Goal: Use online tool/utility: Use online tool/utility

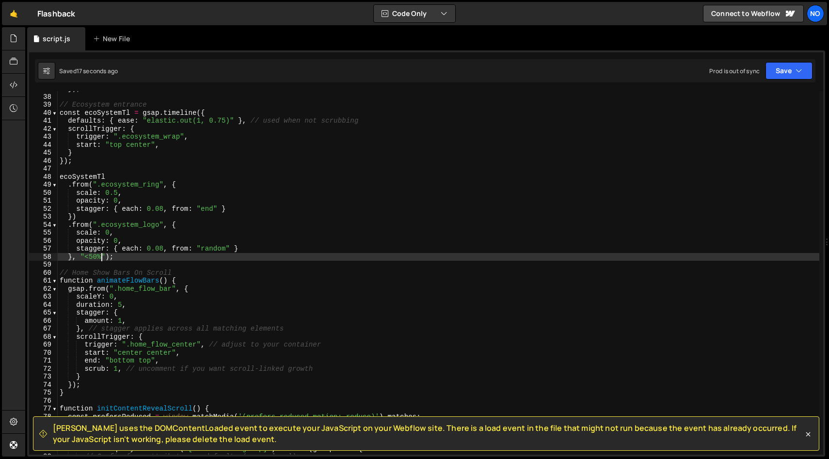
scroll to position [286, 0]
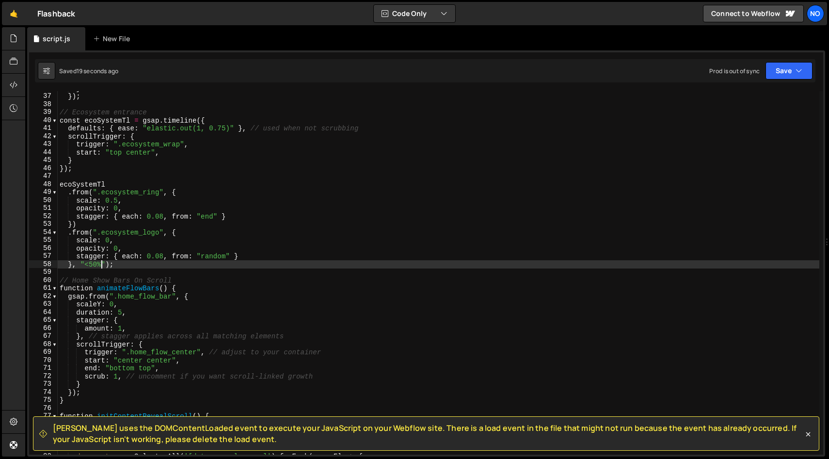
click at [164, 217] on div "} }) ; // Ecosystem entrance const ecoSystemTl = gsap . timeline ({ defaults : …" at bounding box center [438, 274] width 761 height 380
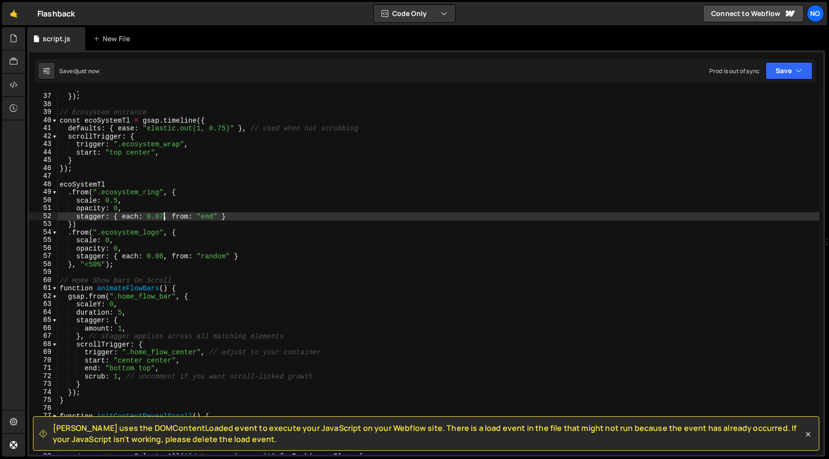
scroll to position [0, 7]
click at [163, 258] on div "} }) ; // Ecosystem entrance const ecoSystemTl = gsap . timeline ({ defaults : …" at bounding box center [438, 274] width 761 height 380
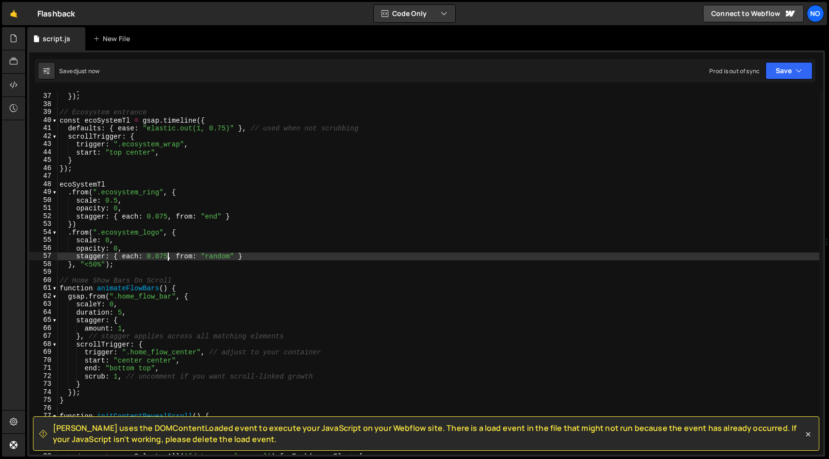
type textarea "stagger: { each: 0.075, from: "random" }"
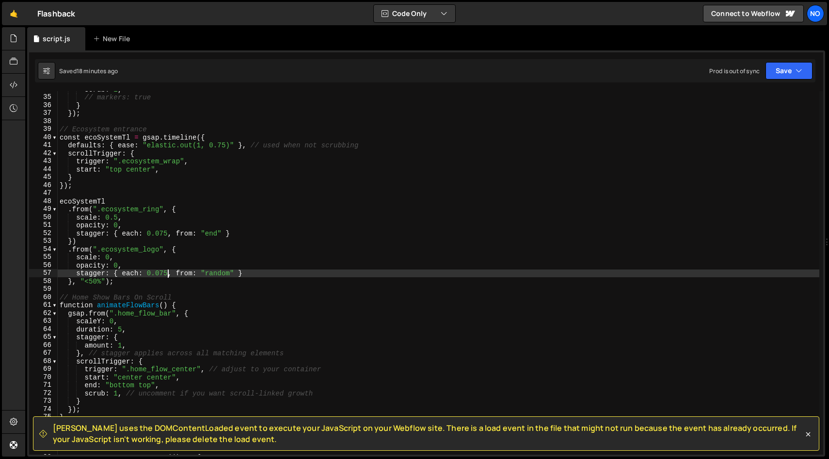
scroll to position [270, 0]
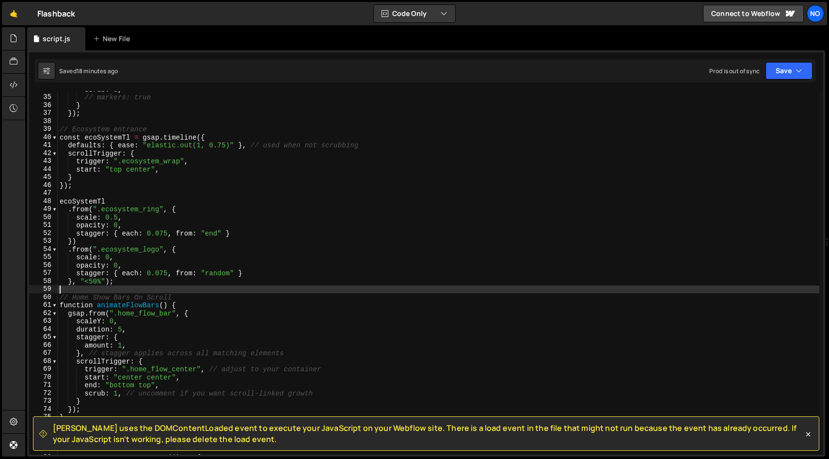
click at [130, 287] on div "scrub : 1 , // markers: true } }) ; // Ecosystem entrance const ecoSystemTl = g…" at bounding box center [438, 275] width 761 height 380
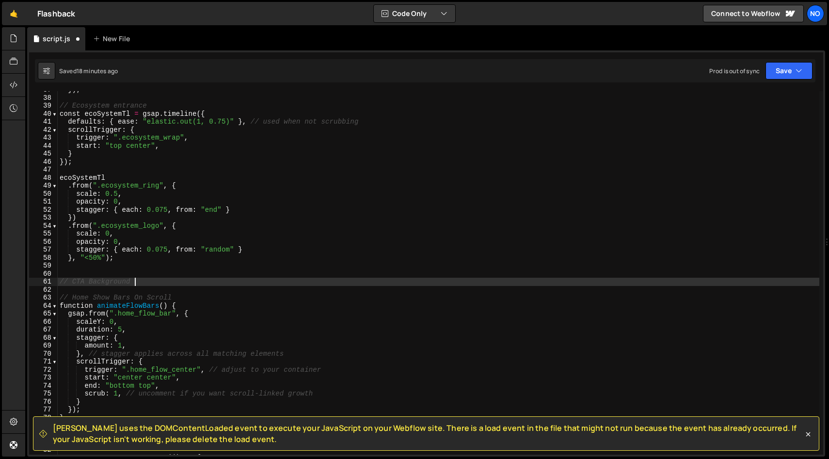
scroll to position [0, 4]
type textarea "// CTA Background Pulse"
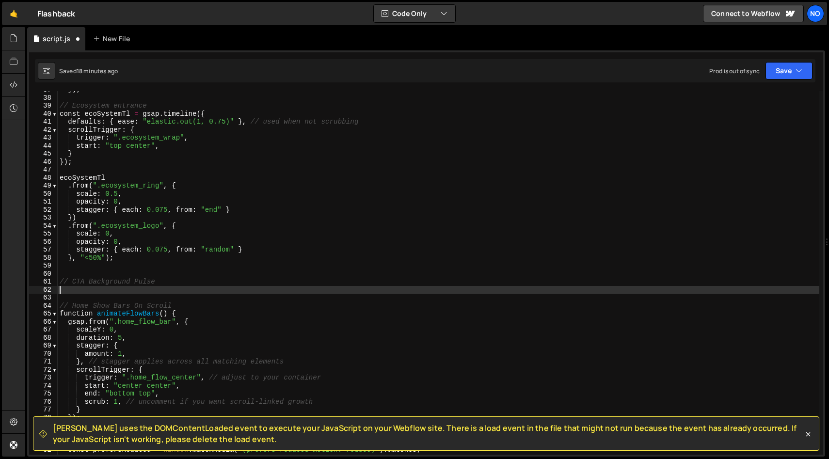
scroll to position [0, 0]
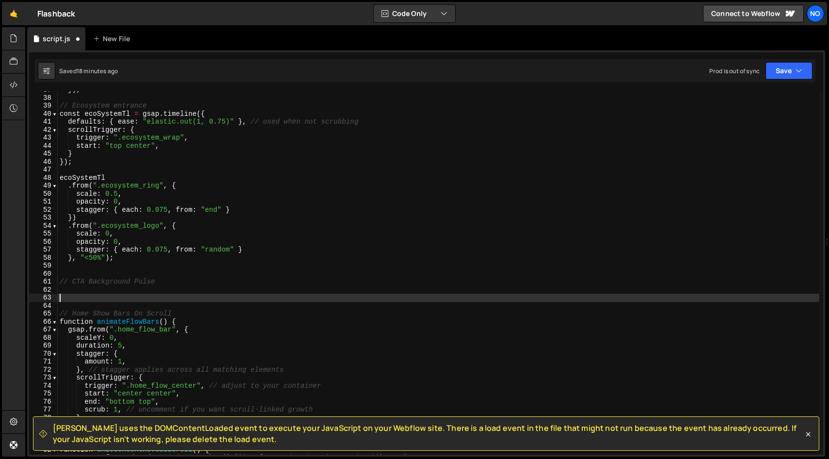
paste textarea "cta_main_background_slice"
type textarea "cta_main_background_slice"
paste textarea "cta_main_background_slice"
type textarea "cta_main_background_slice"
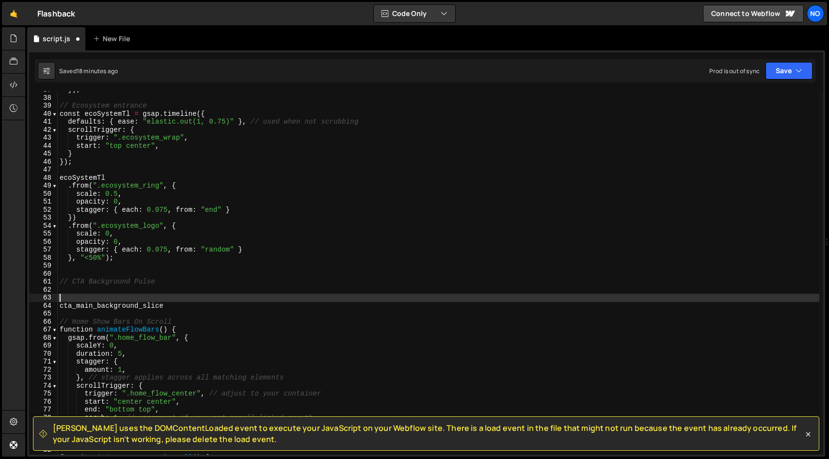
paste textarea "cta_main_background_slice"
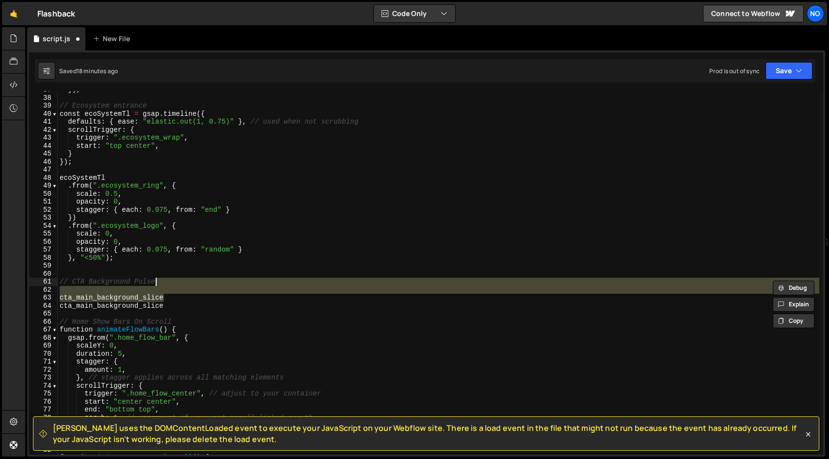
type textarea "// CTA Background Pulse"
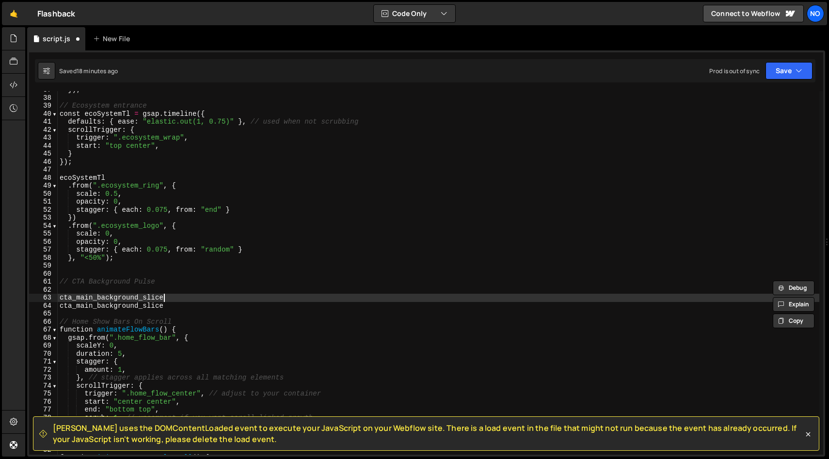
click at [97, 297] on div "}) ; // Ecosystem entrance const ecoSystemTl = gsap . timeline ({ defaults : { …" at bounding box center [438, 276] width 761 height 380
type textarea "cta_main_wrap"
click at [190, 288] on div "}) ; // Ecosystem entrance const ecoSystemTl = gsap . timeline ({ defaults : { …" at bounding box center [438, 276] width 761 height 380
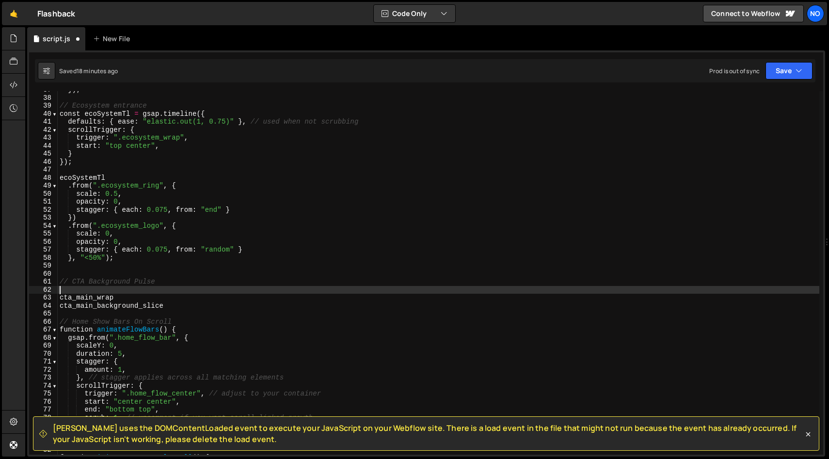
scroll to position [0, 0]
click at [193, 284] on div "}) ; // Ecosystem entrance const ecoSystemTl = gsap . timeline ({ defaults : { …" at bounding box center [438, 276] width 761 height 380
type textarea "// CTA Background Pulse"
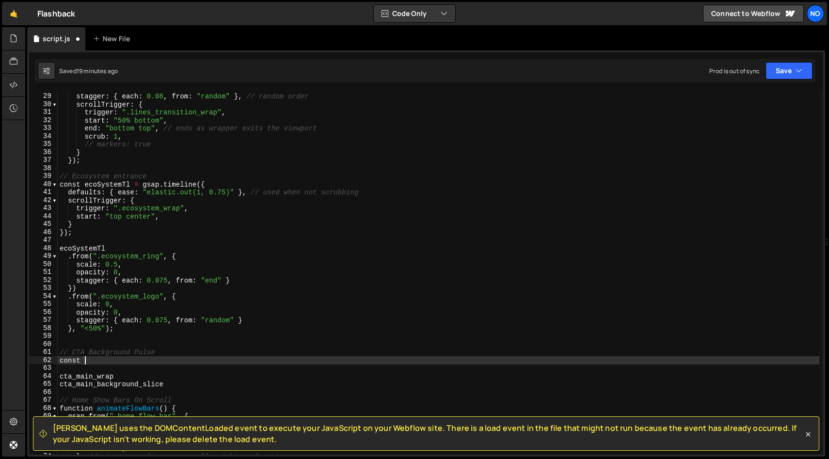
scroll to position [0, 1]
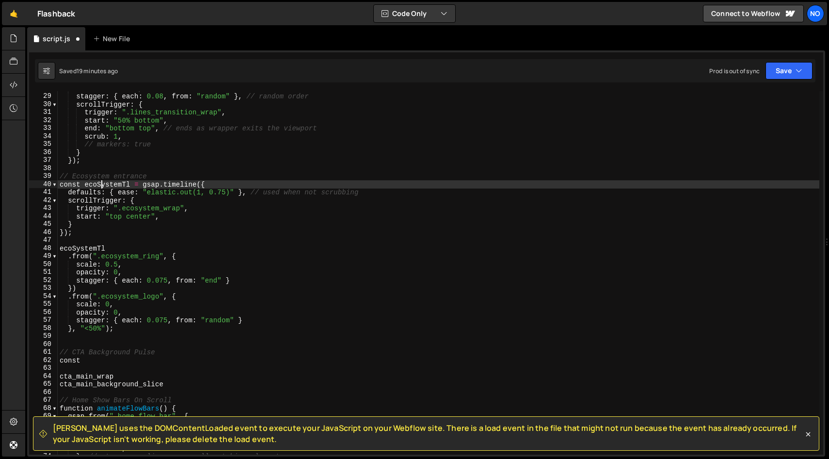
click at [101, 186] on div "// ease: "none", stagger : { each : 0.08 , from : "random" } , // random order …" at bounding box center [438, 274] width 761 height 380
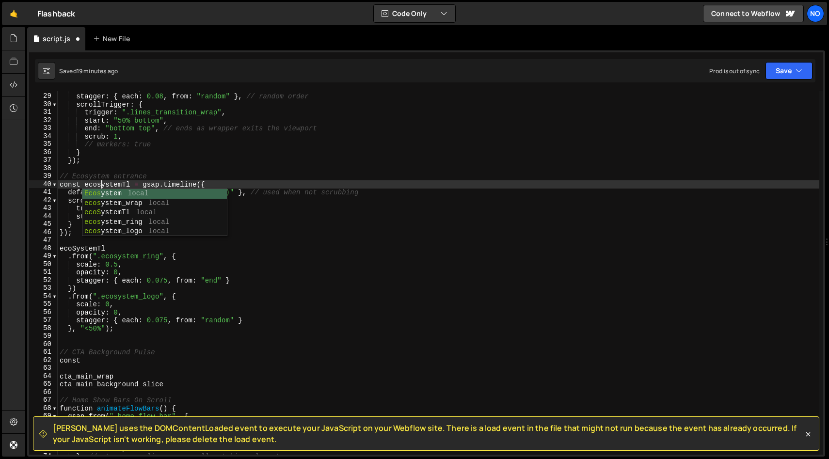
click at [75, 246] on div "// ease: "none", stagger : { each : 0.08 , from : "random" } , // random order …" at bounding box center [438, 274] width 761 height 380
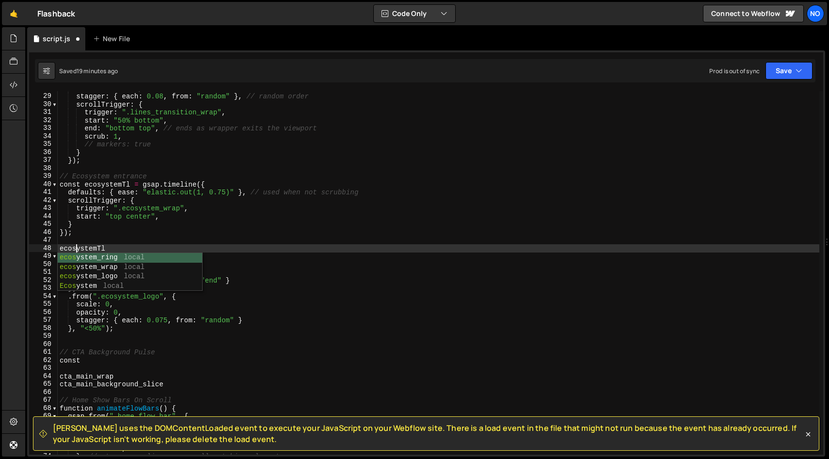
click at [94, 361] on div "// ease: "none", stagger : { each : 0.08 , from : "random" } , // random order …" at bounding box center [438, 274] width 761 height 380
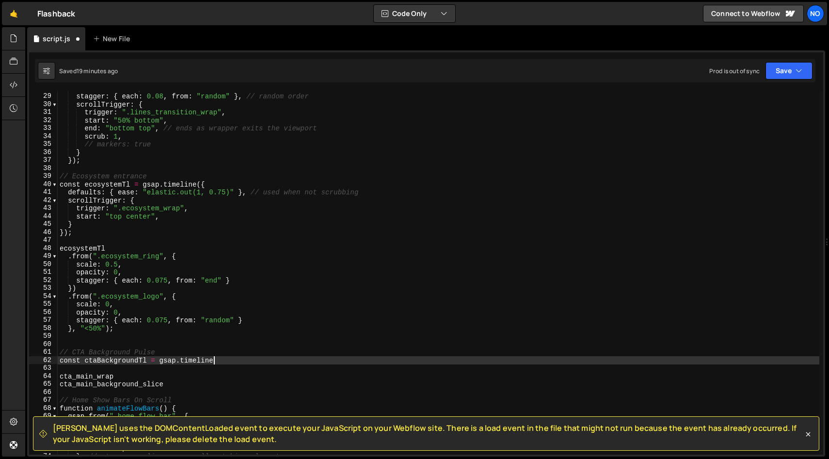
scroll to position [0, 10]
type textarea "const ctaBackgroundTl = gsap.timeline({"
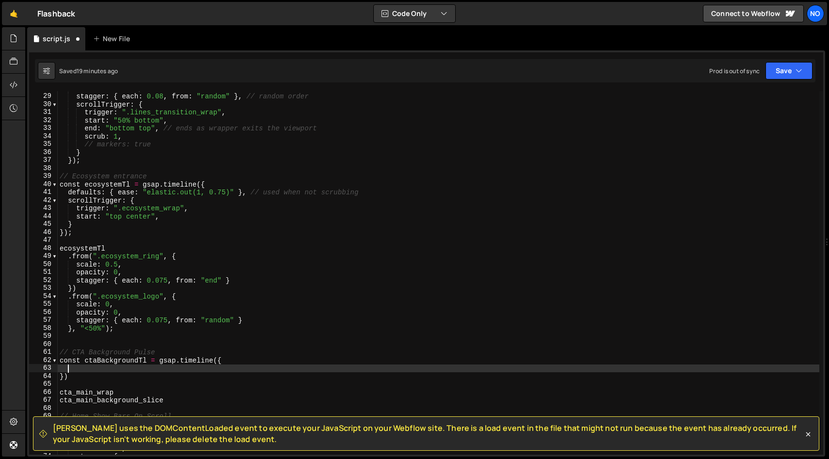
scroll to position [0, 0]
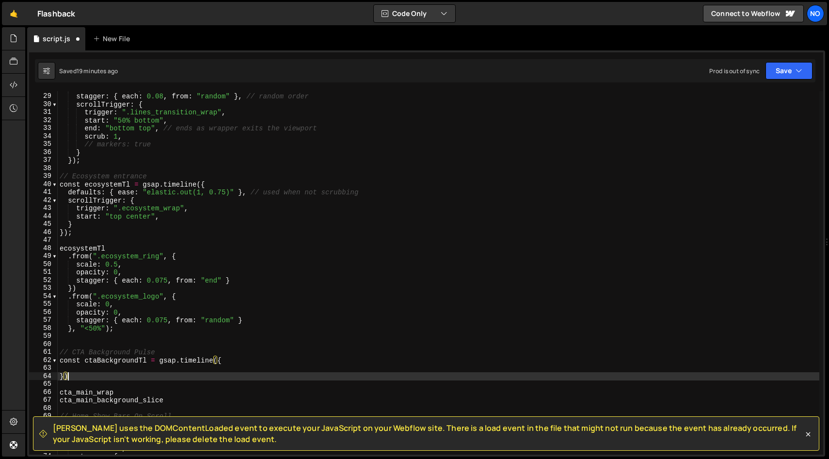
type textarea "});"
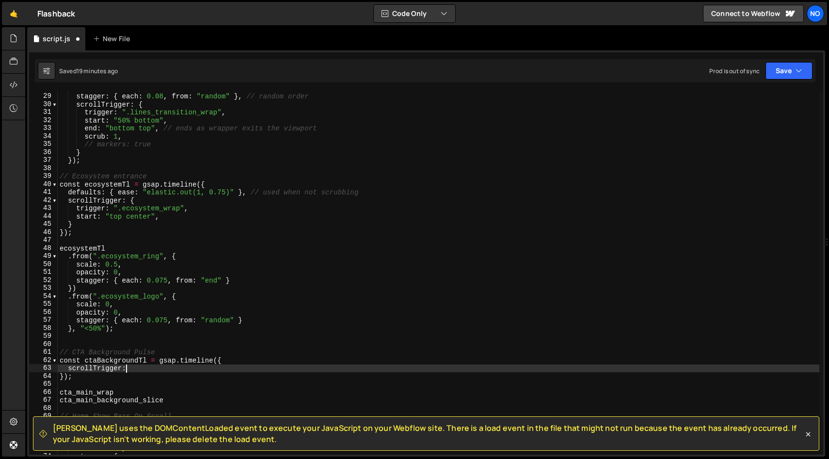
scroll to position [0, 4]
type textarea "scrollTrigger: {"
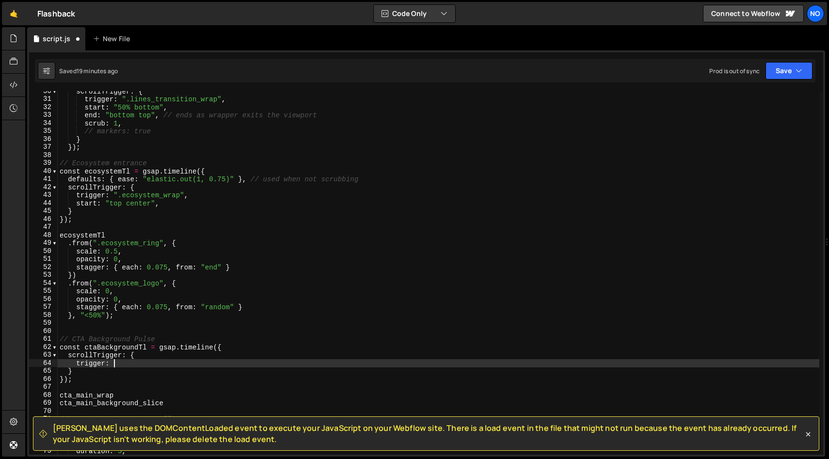
scroll to position [236, 0]
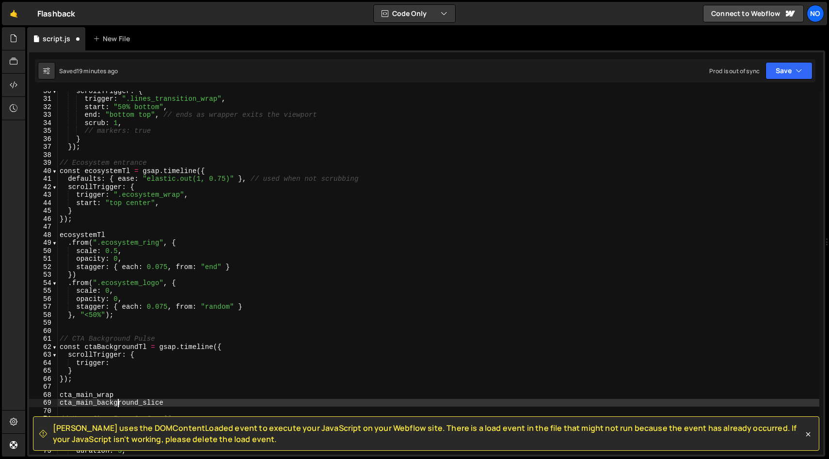
click at [117, 399] on div "scrollTrigger : { trigger : ".lines_transition_wrap" , start : "50% bottom" , e…" at bounding box center [438, 277] width 761 height 380
click at [117, 378] on div "scrollTrigger : { trigger : ".lines_transition_wrap" , start : "50% bottom" , e…" at bounding box center [438, 277] width 761 height 380
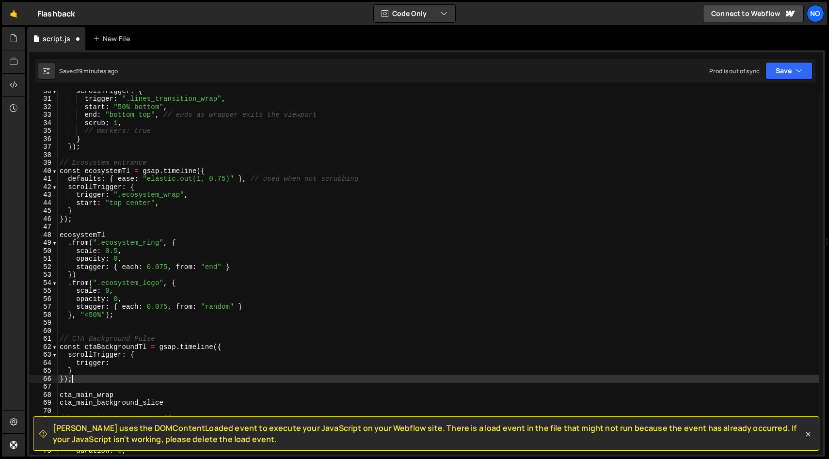
scroll to position [0, 0]
click at [117, 391] on div "scrollTrigger : { trigger : ".lines_transition_wrap" , start : "50% bottom" , e…" at bounding box center [438, 277] width 761 height 380
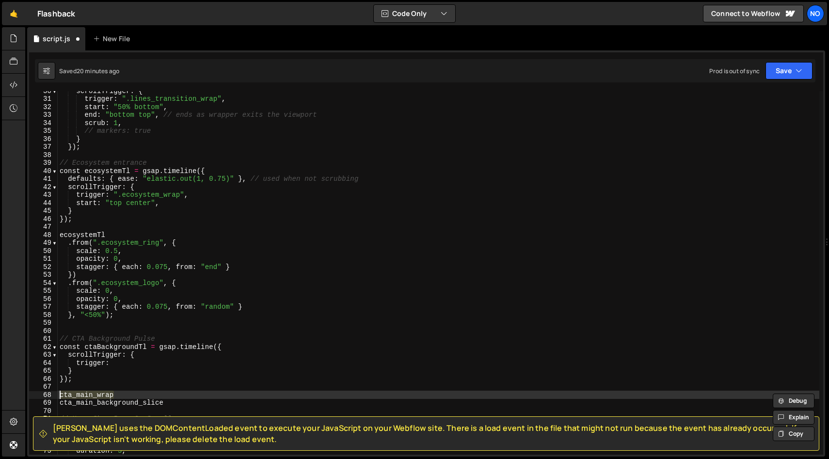
type textarea "trigger:"
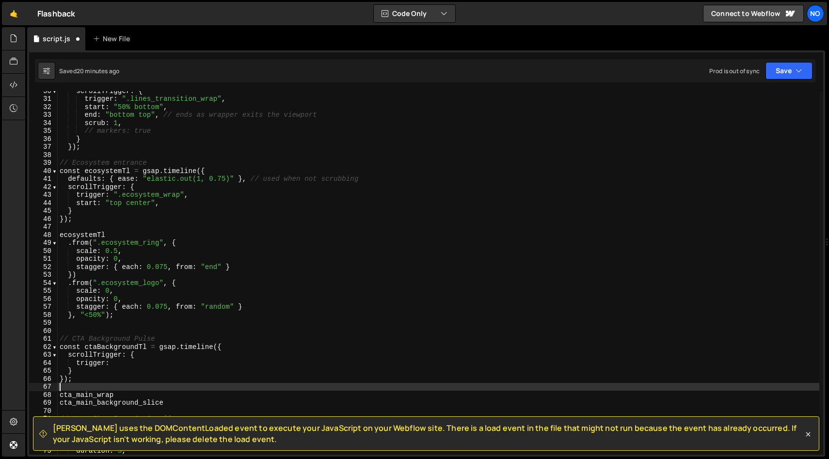
click at [129, 388] on div "scrollTrigger : { trigger : ".lines_transition_wrap" , start : "50% bottom" , e…" at bounding box center [438, 277] width 761 height 380
type textarea "cta_main_wrap"
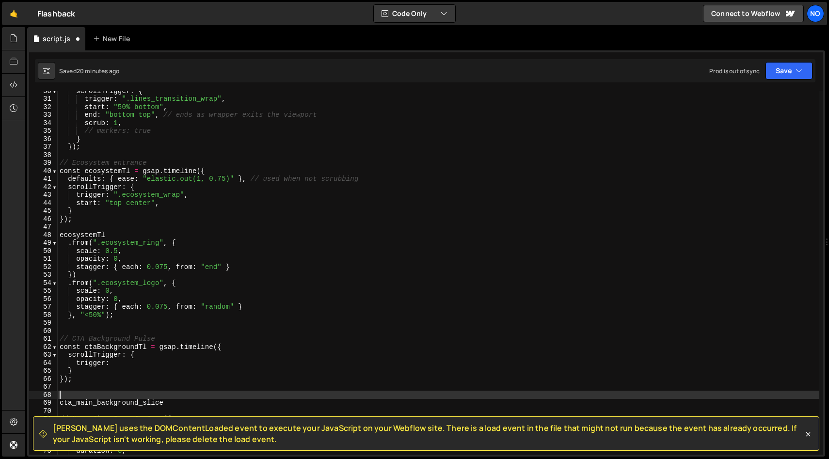
click at [186, 365] on div "scrollTrigger : { trigger : ".lines_transition_wrap" , start : "50% bottom" , e…" at bounding box center [438, 277] width 761 height 380
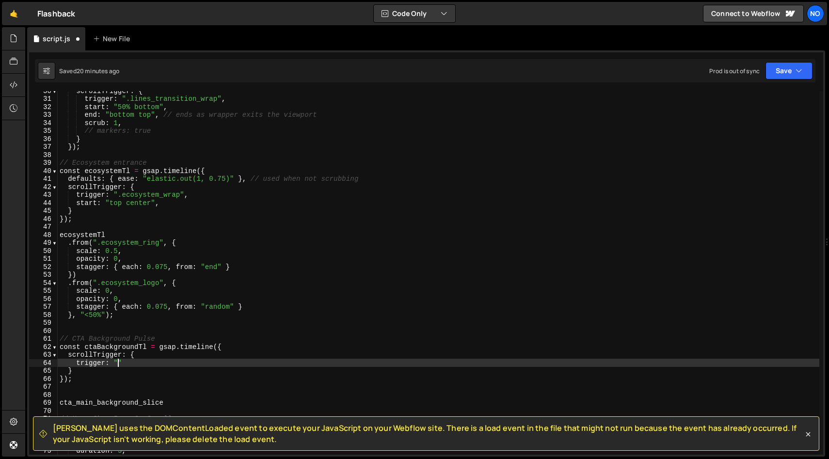
scroll to position [0, 4]
paste textarea "cta_main_wrap""
type textarea "trigger: ".cta_main_wrap","
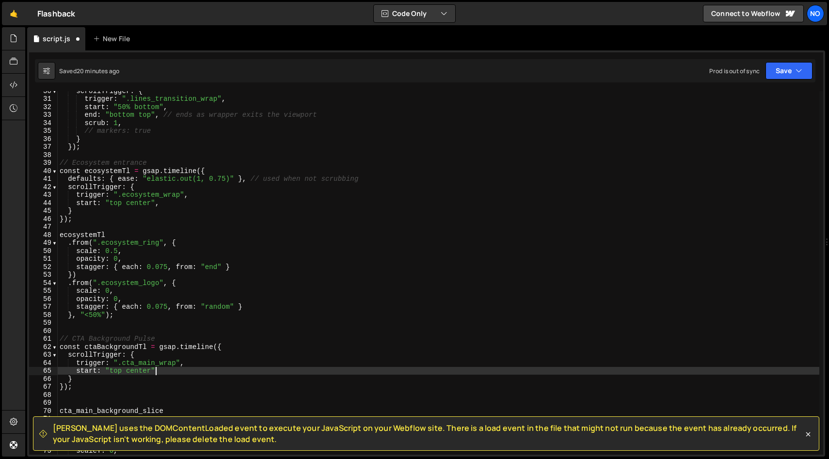
scroll to position [0, 0]
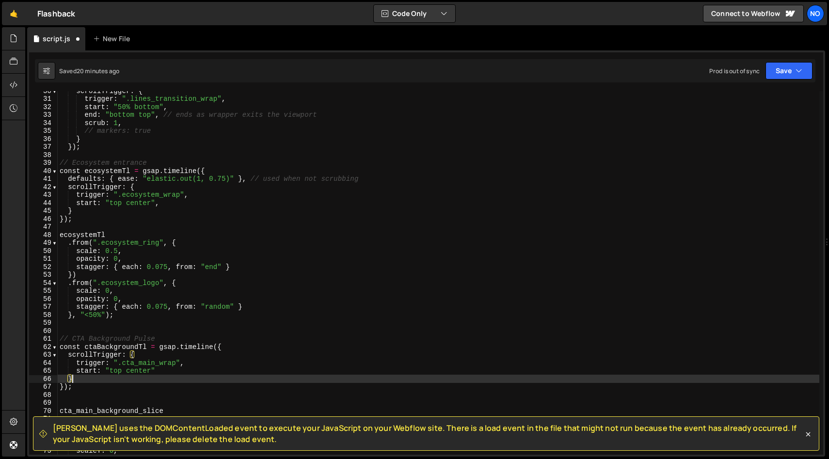
type textarea "});"
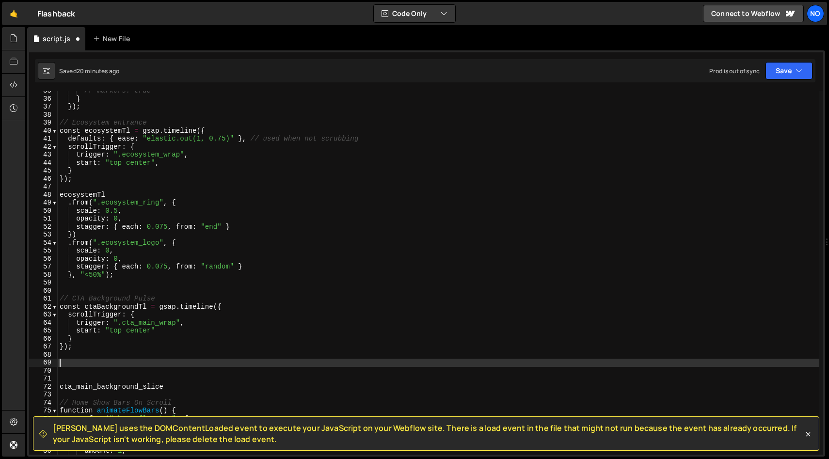
scroll to position [276, 0]
click at [131, 307] on div "// markers: true } }) ; // Ecosystem entrance const ecosystemTl = gsap . timeli…" at bounding box center [438, 277] width 761 height 380
type textarea "const ctaBackgroundTl = gsap.timeline({"
click at [131, 307] on div "// markers: true } }) ; // Ecosystem entrance const ecosystemTl = gsap . timeli…" at bounding box center [438, 277] width 761 height 380
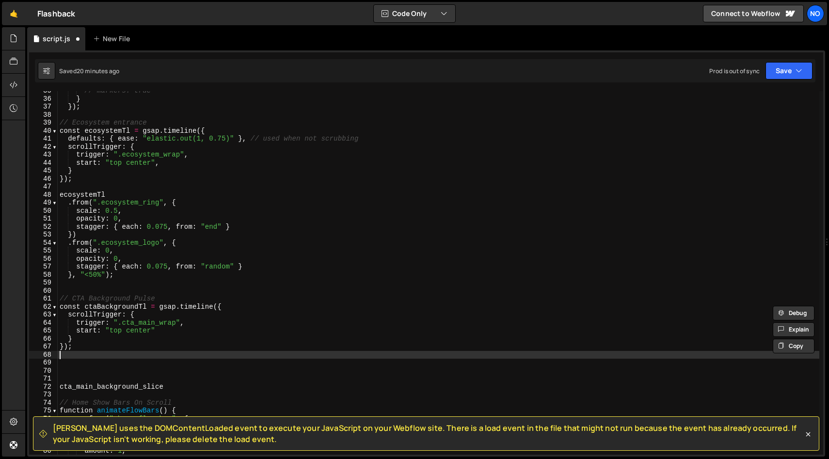
click at [109, 355] on div "// markers: true } }) ; // Ecosystem entrance const ecosystemTl = gsap . timeli…" at bounding box center [438, 277] width 761 height 380
click at [106, 363] on div "// markers: true } }) ; // Ecosystem entrance const ecosystemTl = gsap . timeli…" at bounding box center [438, 277] width 761 height 380
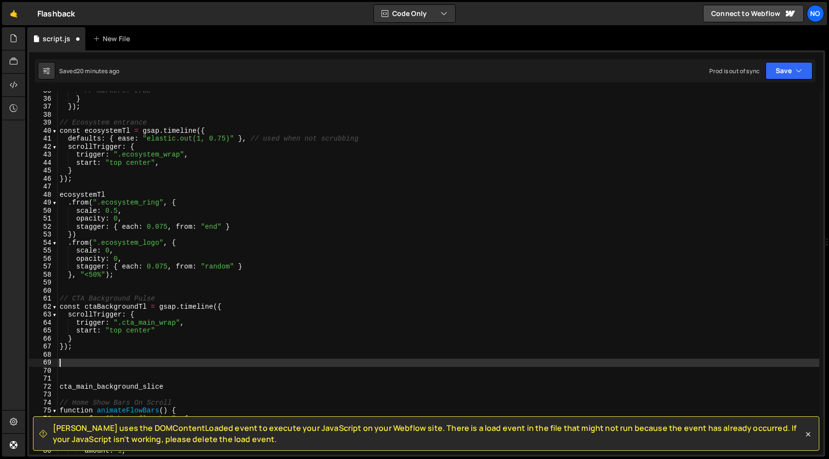
paste textarea "ctaBackgroundTl"
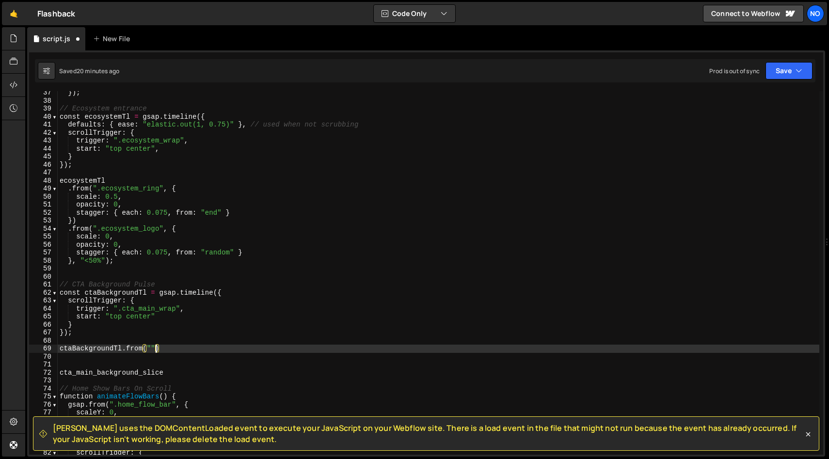
scroll to position [0, 7]
type textarea "ctaBackgroundTl.from("", {)"
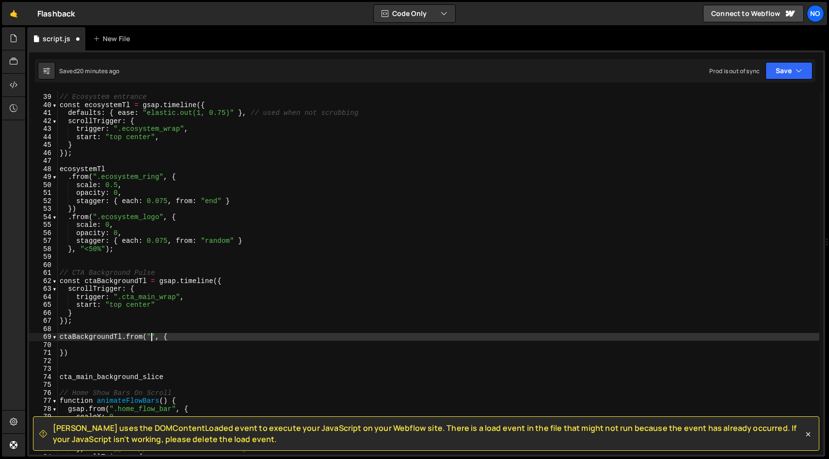
scroll to position [302, 0]
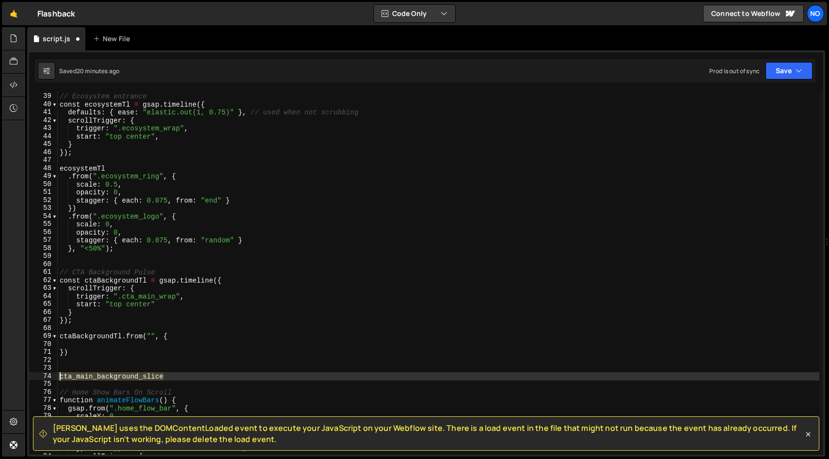
drag, startPoint x: 167, startPoint y: 378, endPoint x: 54, endPoint y: 377, distance: 112.9
click at [54, 377] on div "ctaBackgroundTl.from("", { 38 39 40 41 42 43 44 45 46 47 48 49 50 51 52 53 54 5…" at bounding box center [426, 273] width 794 height 364
type textarea "cta_main_background_slice"
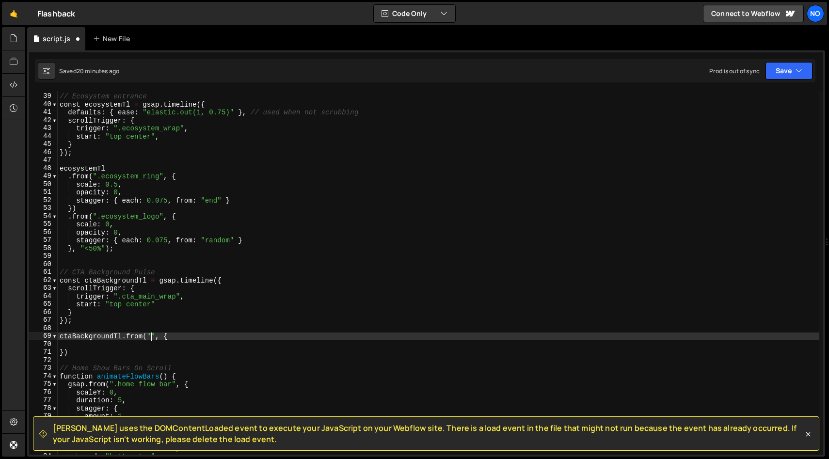
click at [151, 337] on div "// Ecosystem entrance const ecosystemTl = gsap . timeline ({ defaults : { ease …" at bounding box center [438, 274] width 761 height 380
paste textarea "cta_main_background_slice"
type textarea "ctaBackgroundTl.from("cta_main_background_slice", {"
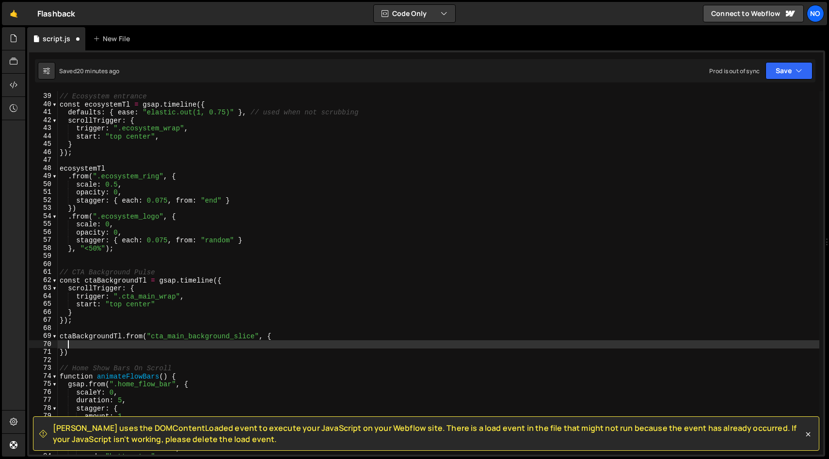
click at [235, 345] on div "// Ecosystem entrance const ecosystemTl = gsap . timeline ({ defaults : { ease …" at bounding box center [438, 274] width 761 height 380
click at [68, 345] on div "// Ecosystem entrance const ecosystemTl = gsap . timeline ({ defaults : { ease …" at bounding box center [438, 274] width 761 height 380
type textarea "stagger: { each: 0.075, from: "end" }"
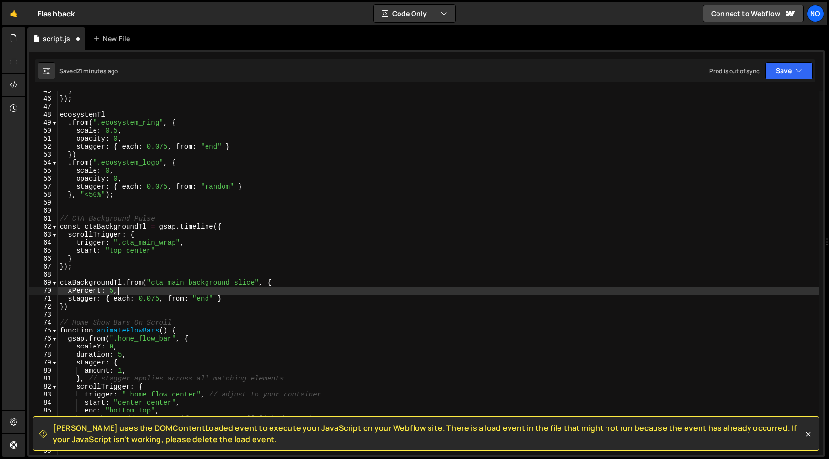
scroll to position [0, 4]
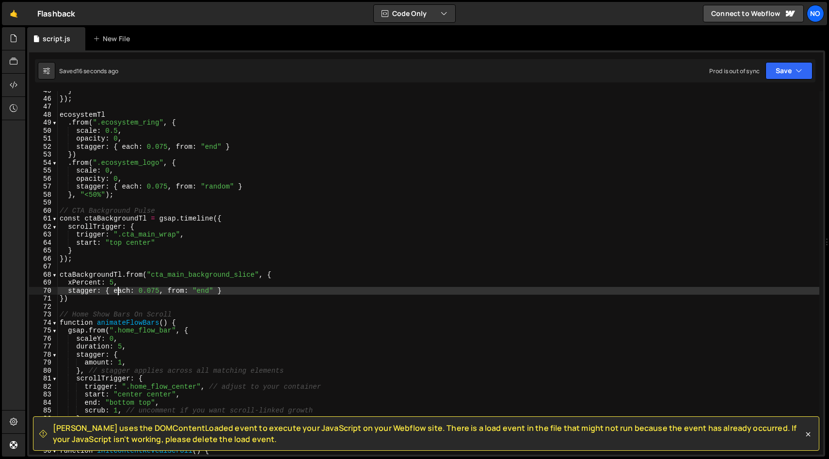
click at [124, 302] on div "} }) ; ecosystemTl . from ( ".ecosystem_ring" , { scale : 0.5 , opacity : 0 , s…" at bounding box center [438, 277] width 761 height 380
type textarea "})"
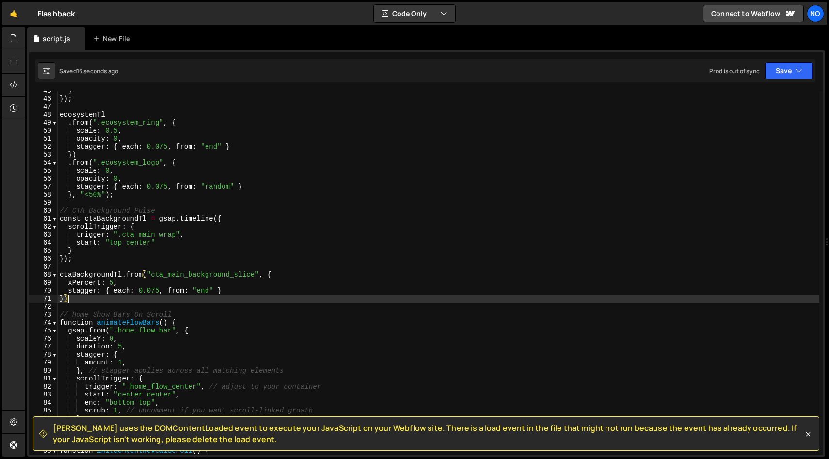
scroll to position [0, 0]
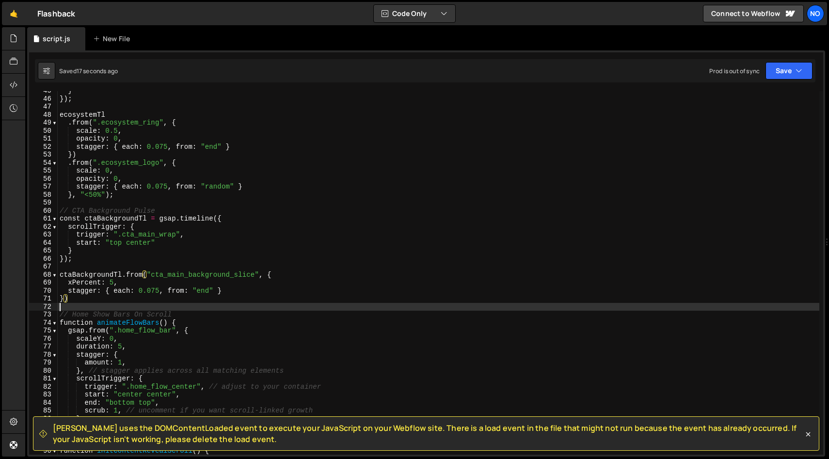
click at [129, 310] on div "} }) ; ecosystemTl . from ( ".ecosystem_ring" , { scale : 0.5 , opacity : 0 , s…" at bounding box center [438, 277] width 761 height 380
click at [110, 281] on div "} }) ; ecosystemTl . from ( ".ecosystem_ring" , { scale : 0.5 , opacity : 0 , s…" at bounding box center [438, 277] width 761 height 380
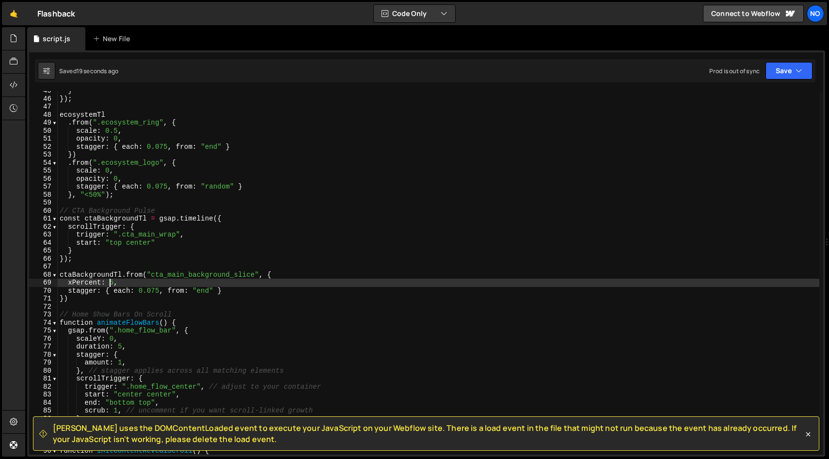
scroll to position [0, 3]
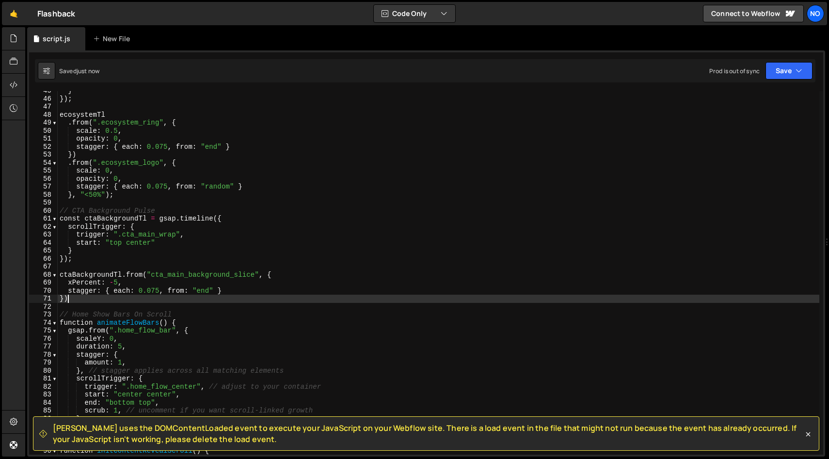
click at [113, 301] on div "} }) ; ecosystemTl . from ( ".ecosystem_ring" , { scale : 0.5 , opacity : 0 , s…" at bounding box center [438, 277] width 761 height 380
type textarea "})"
click at [113, 306] on div "} }) ; ecosystemTl . from ( ".ecosystem_ring" , { scale : 0.5 , opacity : 0 , s…" at bounding box center [438, 277] width 761 height 380
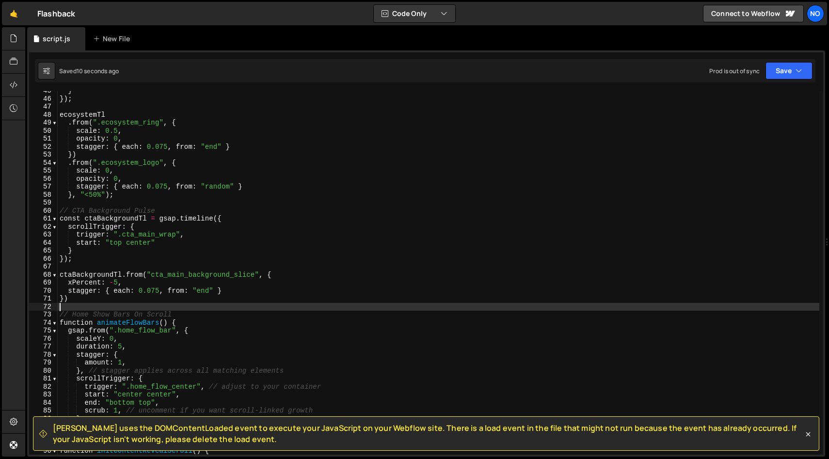
click at [125, 218] on div "} }) ; ecosystemTl . from ( ".ecosystem_ring" , { scale : 0.5 , opacity : 0 , s…" at bounding box center [438, 277] width 761 height 380
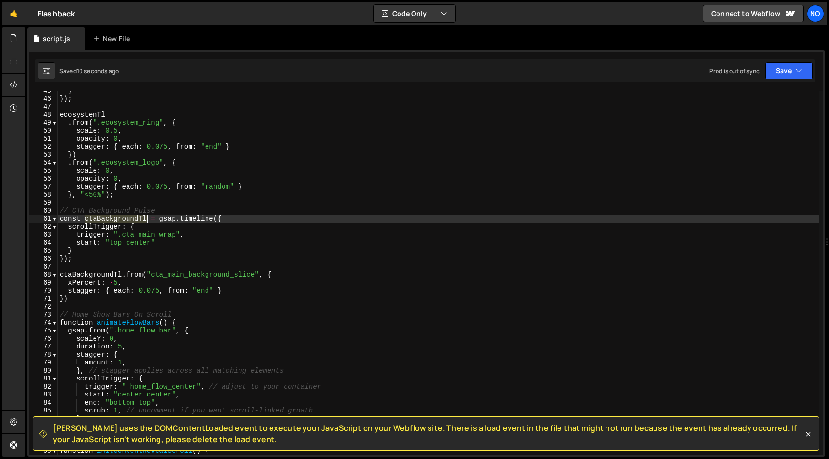
click at [125, 218] on div "} }) ; ecosystemTl . from ( ".ecosystem_ring" , { scale : 0.5 , opacity : 0 , s…" at bounding box center [438, 277] width 761 height 380
click at [97, 276] on div "} }) ; ecosystemTl . from ( ".ecosystem_ring" , { scale : 0.5 , opacity : 0 , s…" at bounding box center [438, 277] width 761 height 380
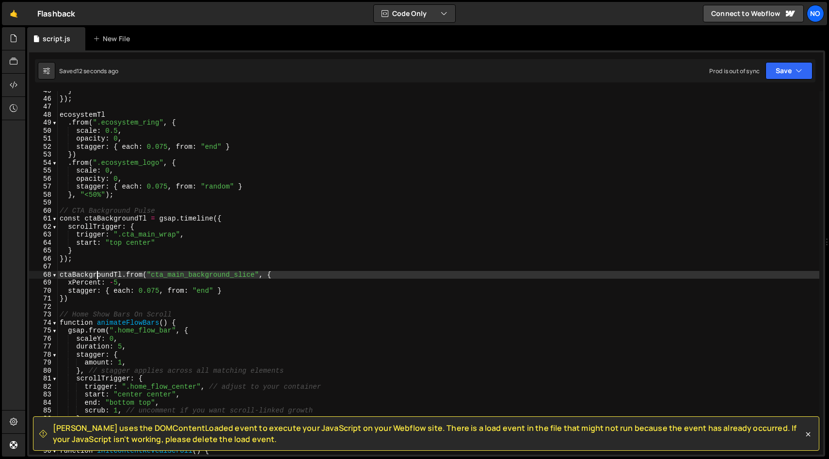
click at [97, 276] on div "} }) ; ecosystemTl . from ( ".ecosystem_ring" , { scale : 0.5 , opacity : 0 , s…" at bounding box center [438, 277] width 761 height 380
paste textarea "})"
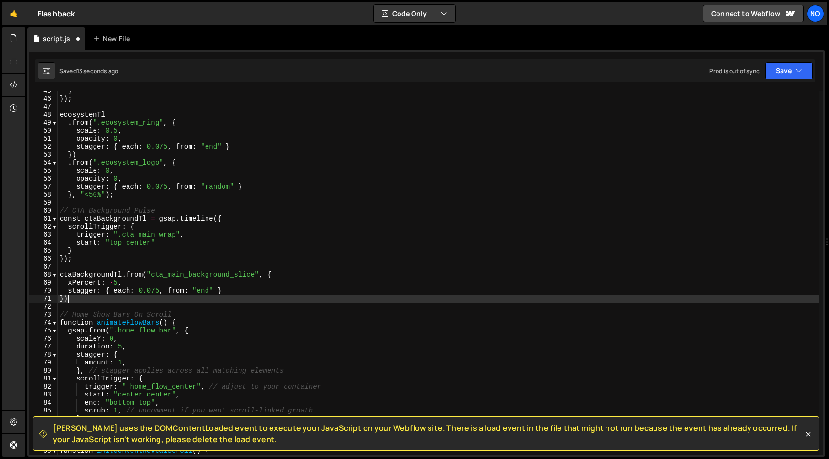
click at [237, 299] on div "} }) ; ecosystemTl . from ( ".ecosystem_ring" , { scale : 0.5 , opacity : 0 , s…" at bounding box center [438, 277] width 761 height 380
type textarea "})"
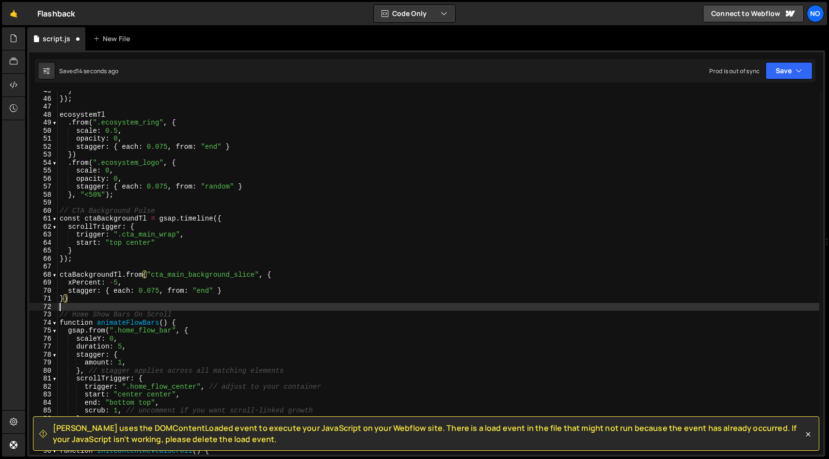
click at [238, 304] on div "} }) ; ecosystemTl . from ( ".ecosystem_ring" , { scale : 0.5 , opacity : 0 , s…" at bounding box center [438, 277] width 761 height 380
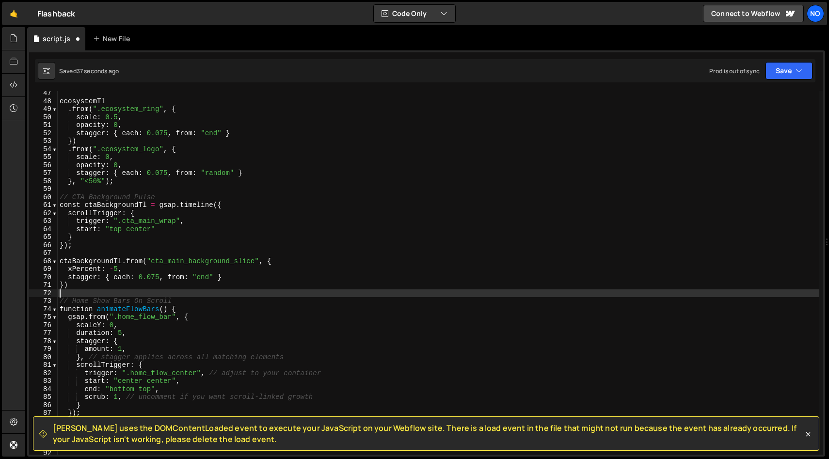
scroll to position [369, 0]
click at [153, 262] on div "ecosystemTl . from ( ".ecosystem_ring" , { scale : 0.5 , opacity : 0 , stagger …" at bounding box center [438, 279] width 761 height 380
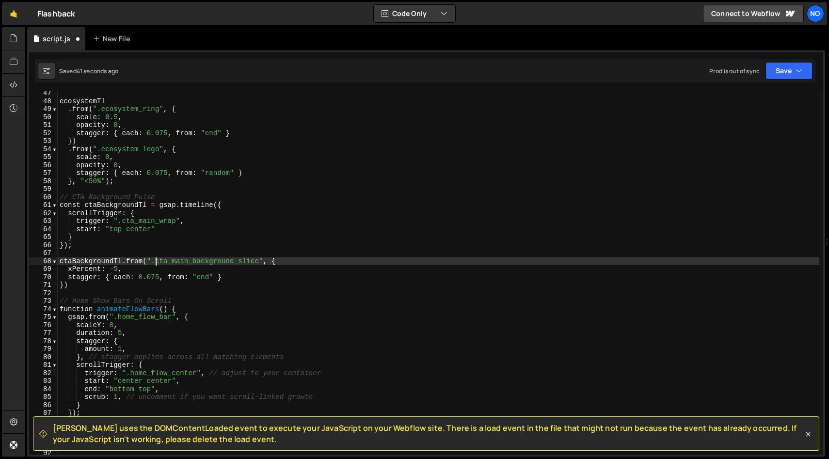
scroll to position [0, 6]
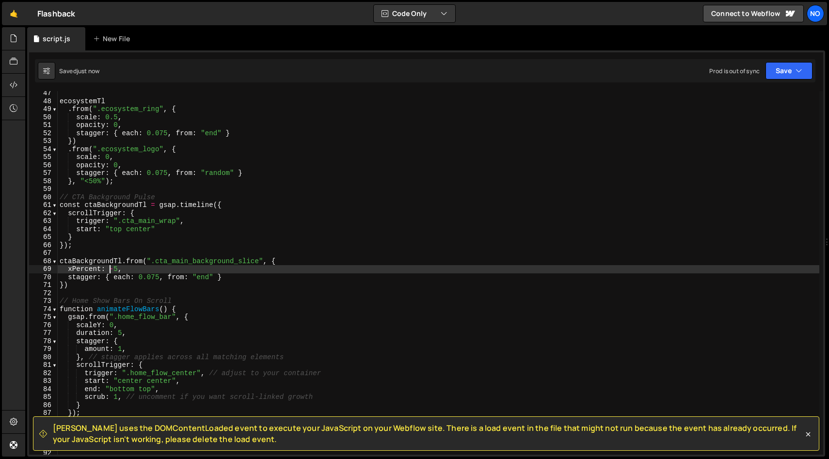
click at [111, 269] on div "ecosystemTl . from ( ".ecosystem_ring" , { scale : 0.5 , opacity : 0 , stagger …" at bounding box center [438, 279] width 761 height 380
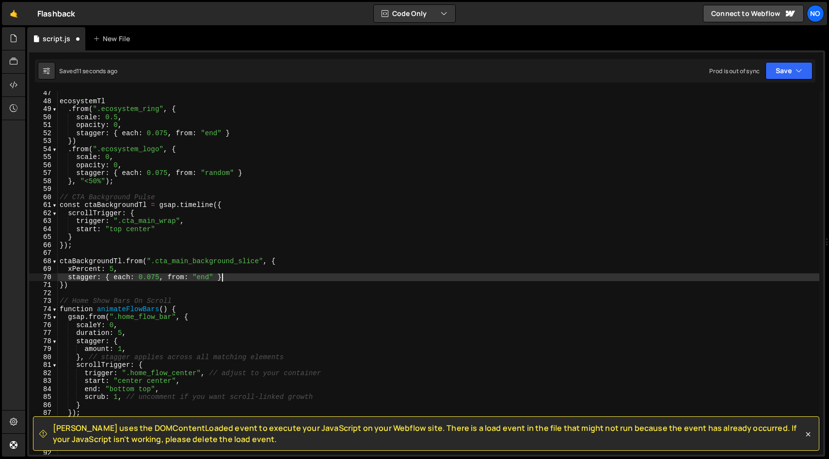
click at [261, 279] on div "ecosystemTl . from ( ".ecosystem_ring" , { scale : 0.5 , opacity : 0 , stagger …" at bounding box center [438, 279] width 761 height 380
click at [279, 280] on div "ecosystemTl . from ( ".ecosystem_ring" , { scale : 0.5 , opacity : 0 , stagger …" at bounding box center [438, 279] width 761 height 380
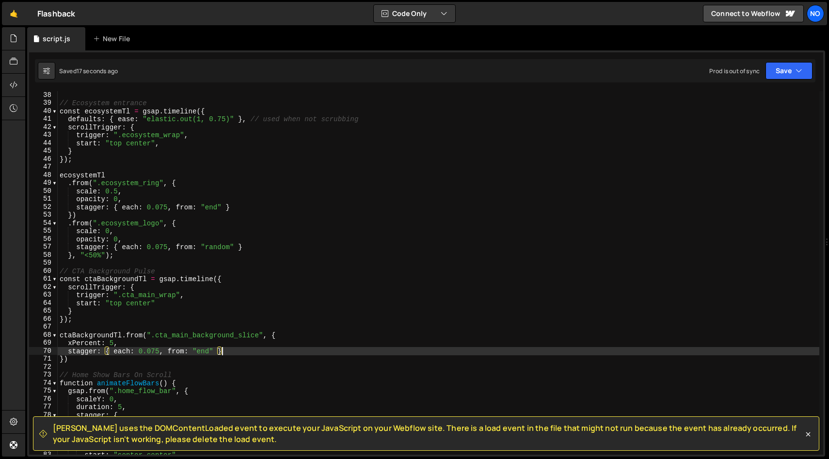
scroll to position [287, 0]
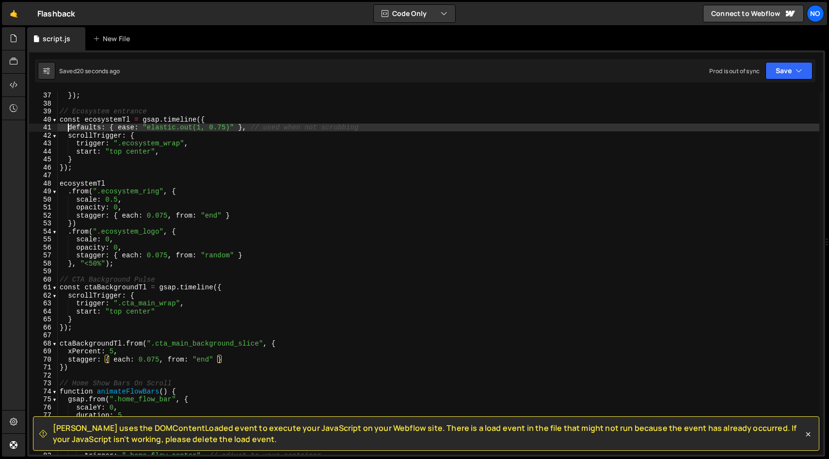
click at [68, 127] on div "} }) ; // Ecosystem entrance const ecosystemTl = gsap . timeline ({ defaults : …" at bounding box center [438, 273] width 761 height 380
click at [245, 128] on div "} }) ; // Ecosystem entrance const ecosystemTl = gsap . timeline ({ defaults : …" at bounding box center [438, 273] width 761 height 380
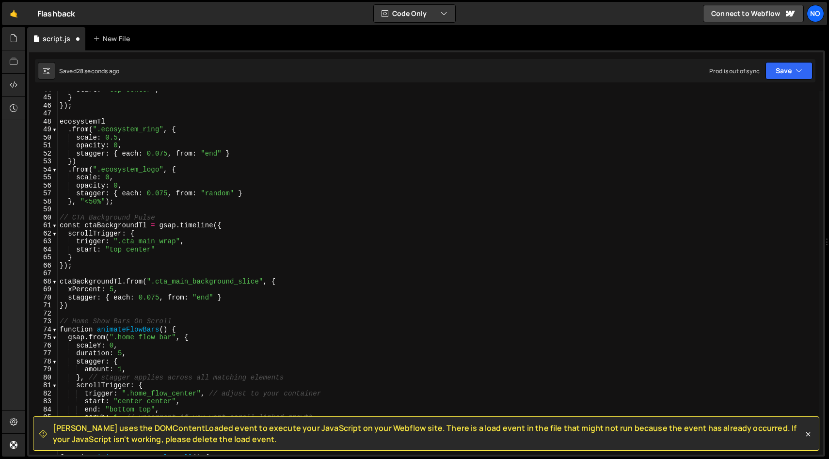
scroll to position [350, 0]
click at [227, 227] on div "start : "top center" , } }) ; ecosystemTl . from ( ".ecosystem_ring" , { scale …" at bounding box center [438, 274] width 761 height 380
type textarea "const ctaBackgroundTl = gsap.timeline({"
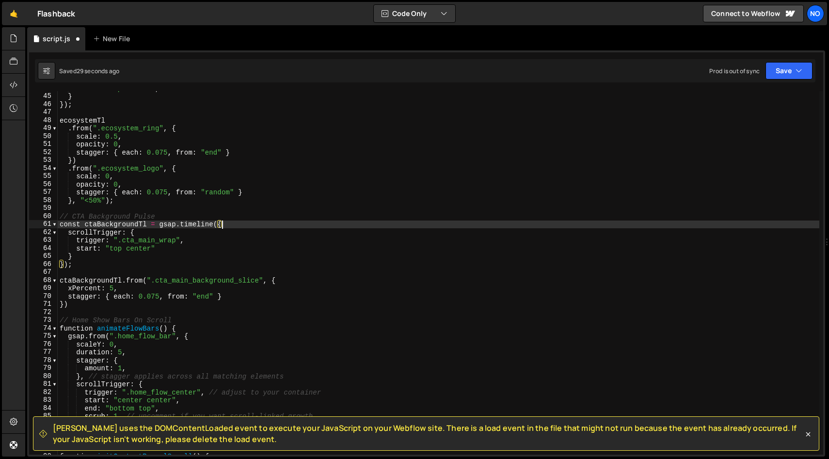
scroll to position [0, 0]
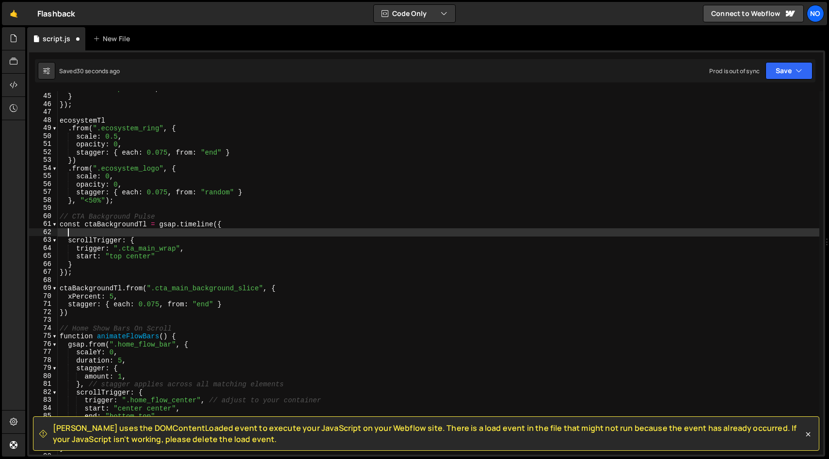
paste textarea "defaults: { ease: "elastic.out(1, 0.75)" },"
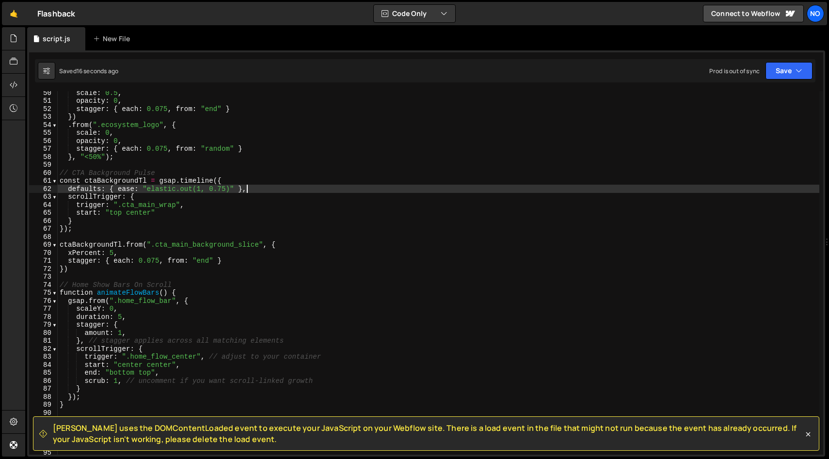
scroll to position [401, 0]
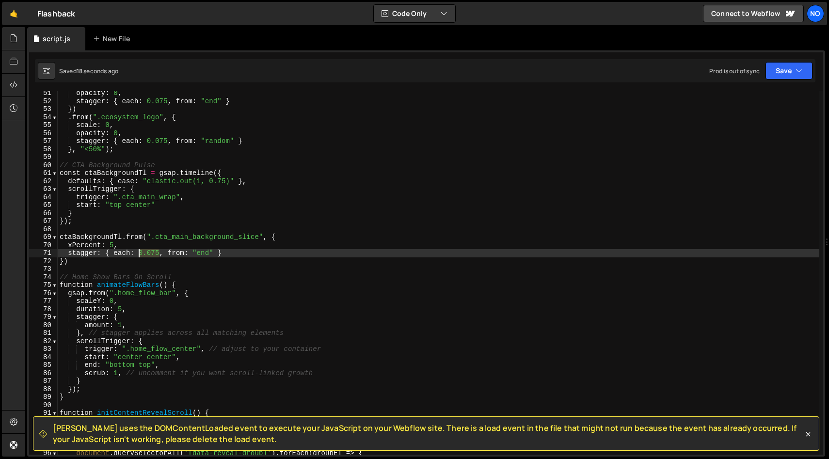
drag, startPoint x: 159, startPoint y: 253, endPoint x: 140, endPoint y: 253, distance: 19.4
click at [140, 253] on div "opacity : 0 , stagger : { each : 0.075 , from : "end" } }) . from ( ".ecosystem…" at bounding box center [438, 279] width 761 height 380
click at [159, 253] on div "opacity : 0 , stagger : { each : 0.075 , from : "end" } }) . from ( ".ecosystem…" at bounding box center [438, 273] width 761 height 364
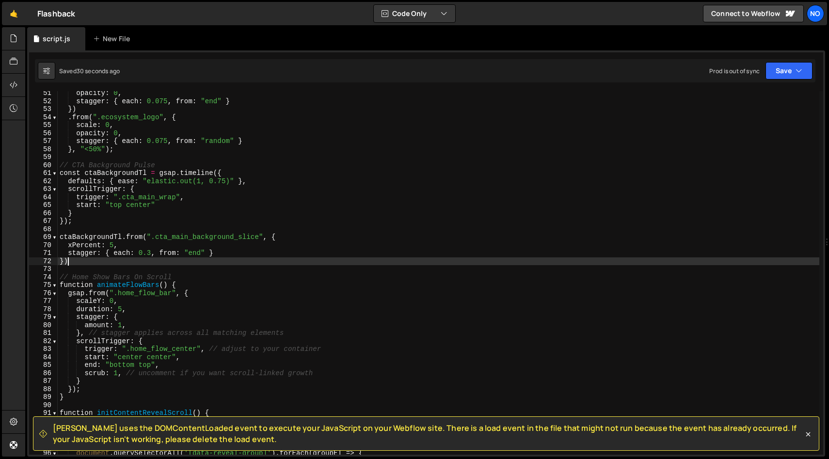
click at [226, 257] on div "opacity : 0 , stagger : { each : 0.075 , from : "end" } }) . from ( ".ecosystem…" at bounding box center [438, 279] width 761 height 380
click at [280, 261] on div "opacity : 0 , stagger : { each : 0.075 , from : "end" } }) . from ( ".ecosystem…" at bounding box center [438, 279] width 761 height 380
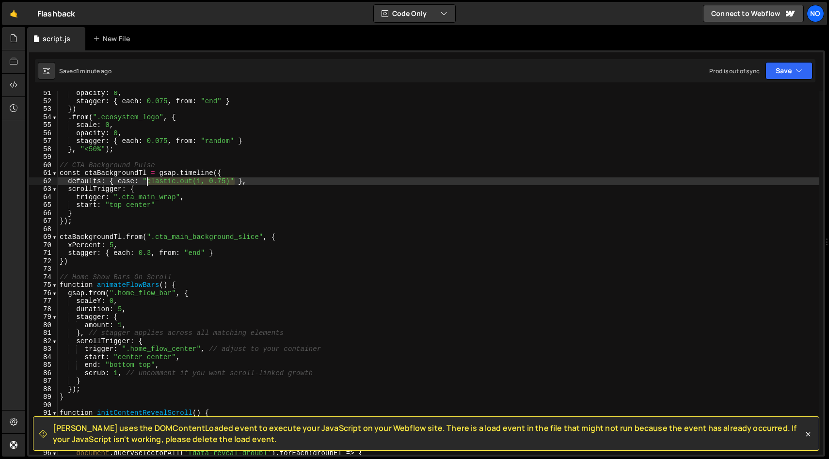
drag, startPoint x: 235, startPoint y: 183, endPoint x: 144, endPoint y: 182, distance: 90.6
click at [144, 182] on div "opacity : 0 , stagger : { each : 0.075 , from : "end" } }) . from ( ".ecosystem…" at bounding box center [438, 279] width 761 height 380
paste textarea "back.out(1.7)","
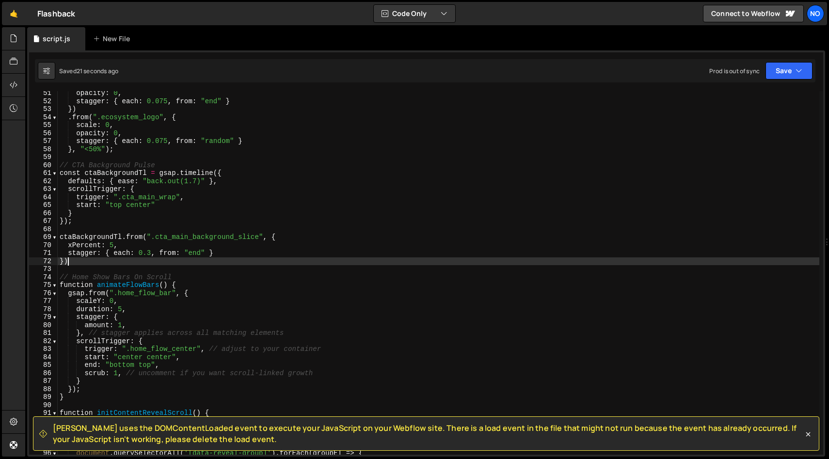
click at [120, 259] on div "opacity : 0 , stagger : { each : 0.075 , from : "end" } }) . from ( ".ecosystem…" at bounding box center [438, 279] width 761 height 380
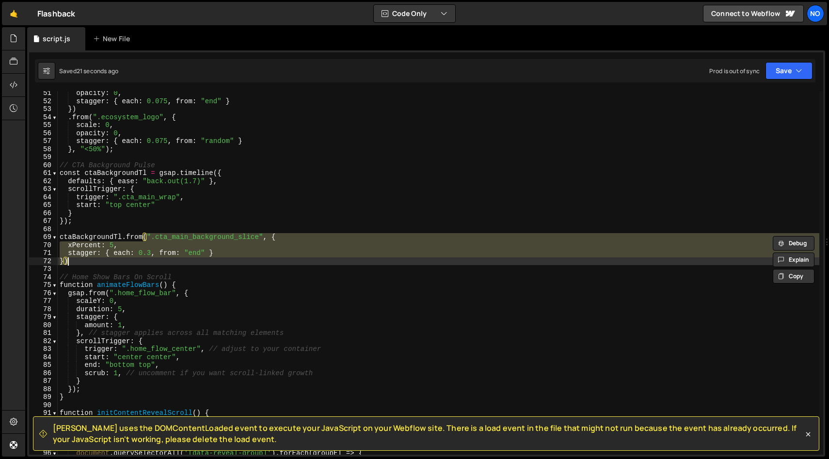
click at [122, 249] on div "opacity : 0 , stagger : { each : 0.075 , from : "end" } }) . from ( ".ecosystem…" at bounding box center [438, 273] width 761 height 364
click at [122, 249] on div "opacity : 0 , stagger : { each : 0.075 , from : "end" } }) . from ( ".ecosystem…" at bounding box center [438, 279] width 761 height 380
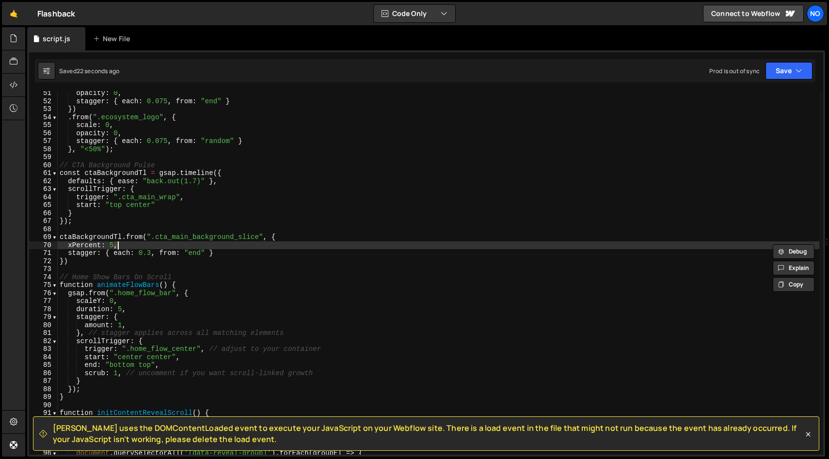
click at [122, 255] on div "opacity : 0 , stagger : { each : 0.075 , from : "end" } }) . from ( ".ecosystem…" at bounding box center [438, 279] width 761 height 380
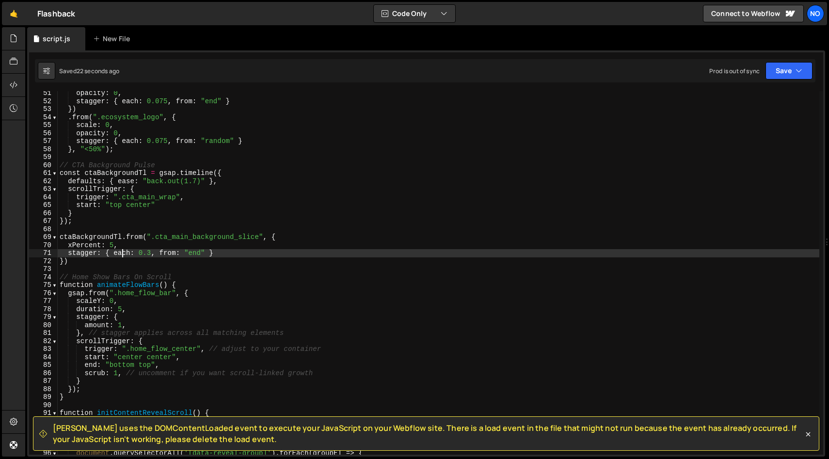
click at [122, 255] on div "opacity : 0 , stagger : { each : 0.075 , from : "end" } }) . from ( ".ecosystem…" at bounding box center [438, 279] width 761 height 380
click at [159, 252] on div "opacity : 0 , stagger : { each : 0.075 , from : "end" } }) . from ( ".ecosystem…" at bounding box center [438, 279] width 761 height 380
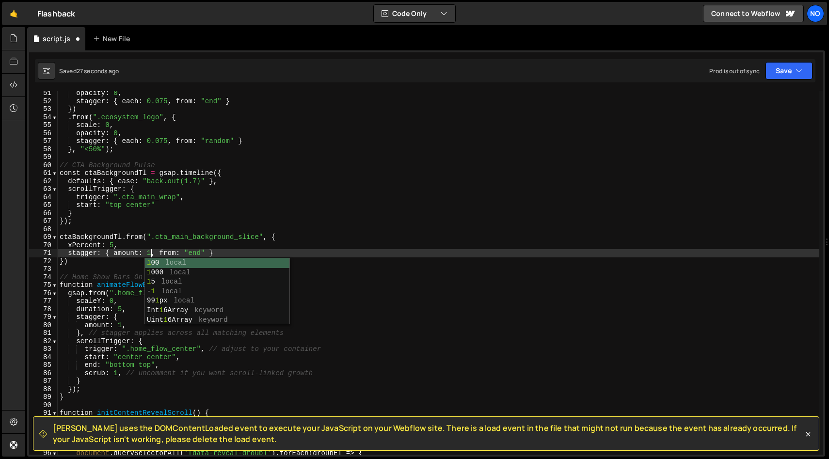
scroll to position [0, 6]
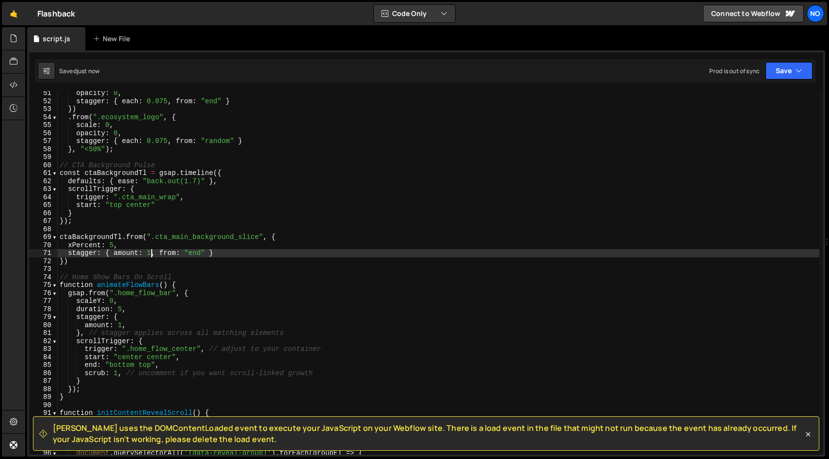
click at [241, 255] on div "opacity : 0 , stagger : { each : 0.075 , from : "end" } }) . from ( ".ecosystem…" at bounding box center [438, 279] width 761 height 380
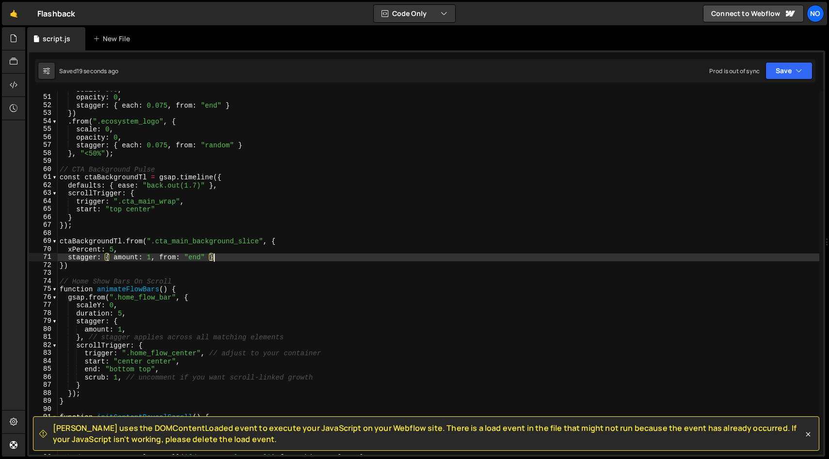
scroll to position [398, 0]
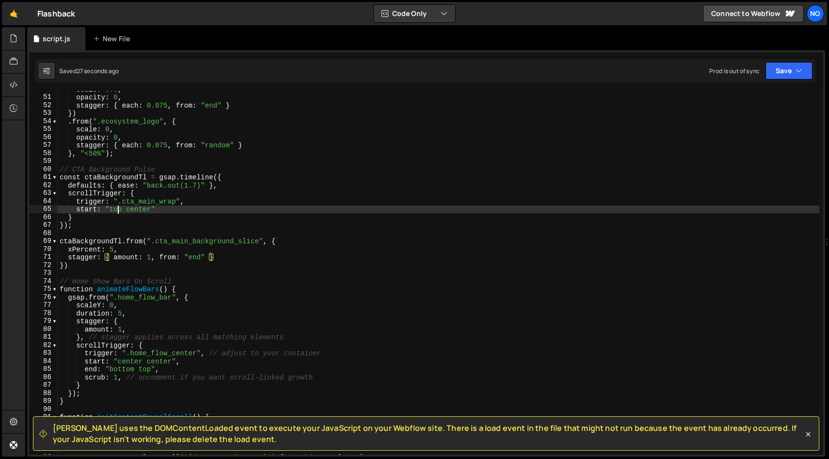
click at [116, 206] on div "scale : 0.5 , opacity : 0 , stagger : { each : 0.075 , from : "end" } }) . from…" at bounding box center [438, 275] width 761 height 380
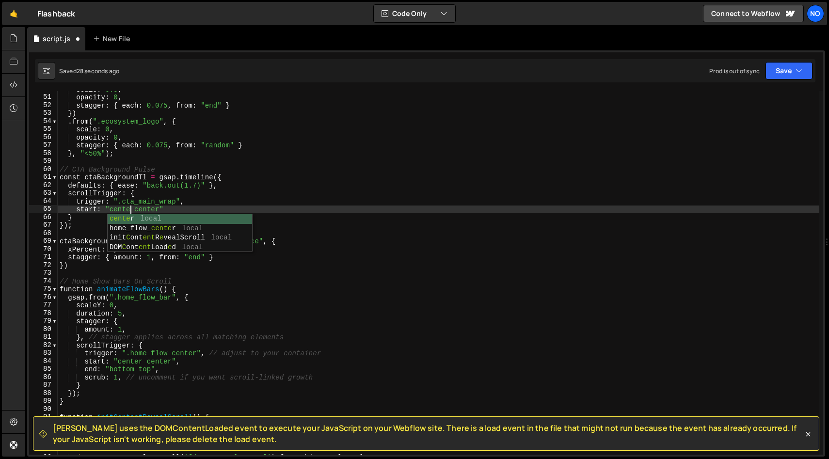
scroll to position [0, 5]
click at [149, 207] on div "scale : 0.5 , opacity : 0 , stagger : { each : 0.075 , from : "end" } }) . from…" at bounding box center [438, 275] width 761 height 380
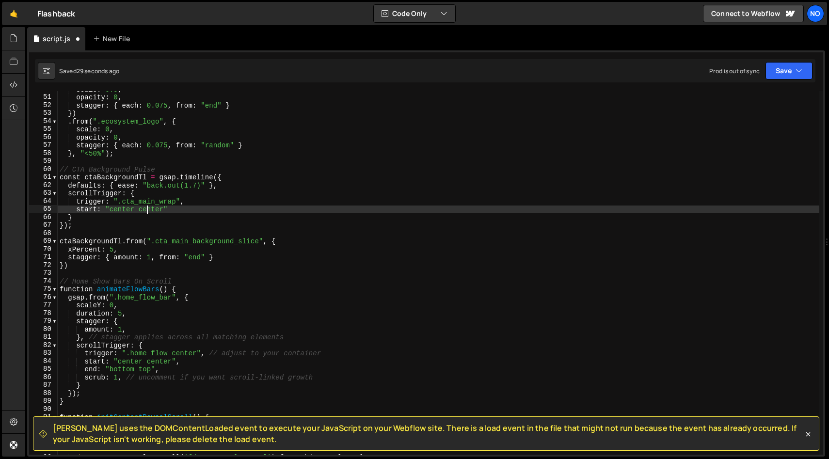
click at [149, 207] on div "scale : 0.5 , opacity : 0 , stagger : { each : 0.075 , from : "end" } }) . from…" at bounding box center [438, 275] width 761 height 380
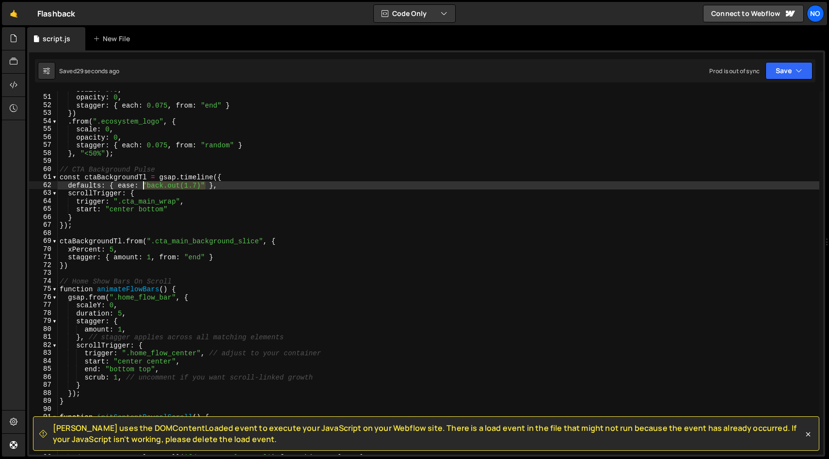
drag, startPoint x: 205, startPoint y: 183, endPoint x: 143, endPoint y: 183, distance: 61.6
click at [143, 183] on div "scale : 0.5 , opacity : 0 , stagger : { each : 0.075 , from : "end" } }) . from…" at bounding box center [438, 275] width 761 height 380
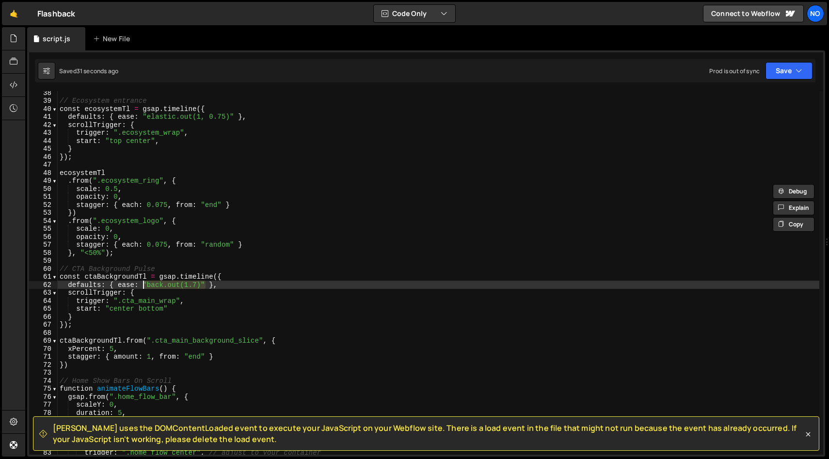
scroll to position [290, 0]
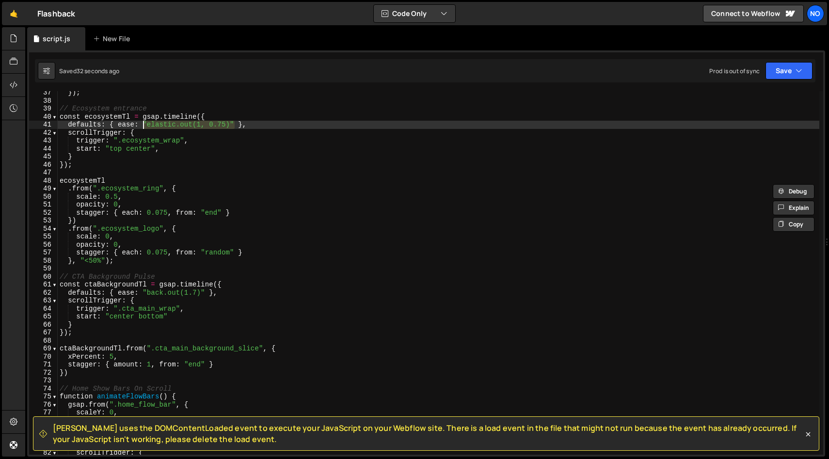
drag, startPoint x: 234, startPoint y: 124, endPoint x: 144, endPoint y: 123, distance: 89.7
click at [144, 123] on div "}) ; // Ecosystem entrance const ecosystemTl = gsap . timeline ({ defaults : { …" at bounding box center [438, 279] width 761 height 380
paste textarea "back.out(1.7"
click at [117, 152] on div "}) ; // Ecosystem entrance const ecosystemTl = gsap . timeline ({ defaults : { …" at bounding box center [438, 279] width 761 height 380
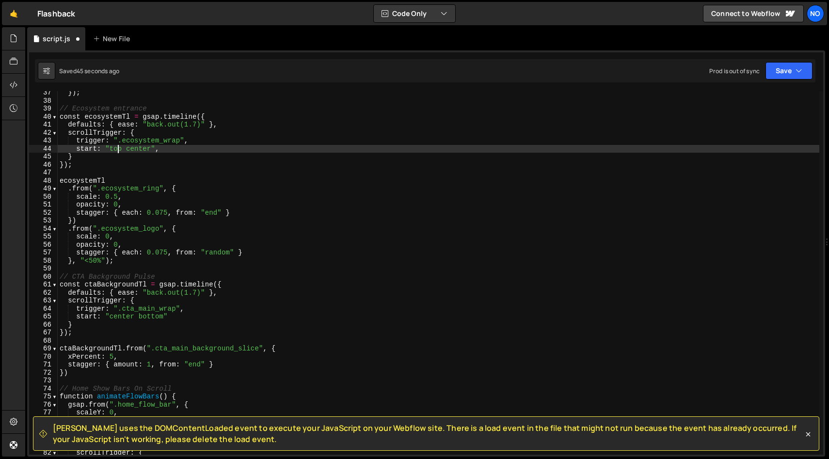
scroll to position [0, 6]
click at [117, 152] on div "}) ; // Ecosystem entrance const ecosystemTl = gsap . timeline ({ defaults : { …" at bounding box center [438, 279] width 761 height 380
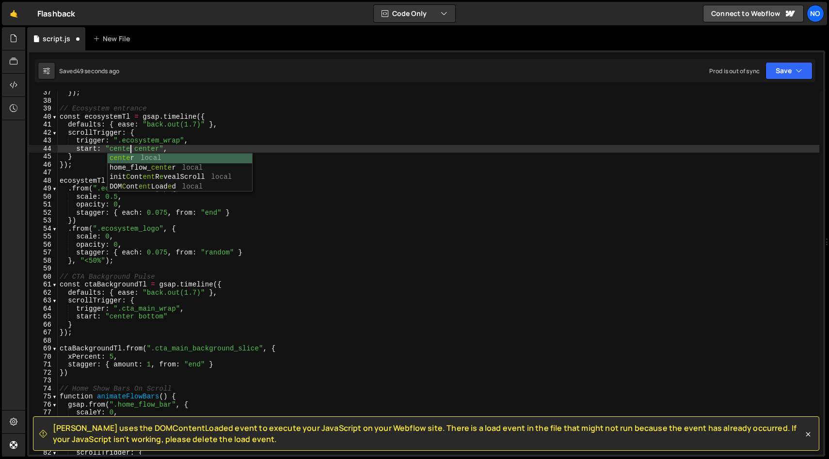
scroll to position [0, 5]
click at [150, 151] on div "}) ; // Ecosystem entrance const ecosystemTl = gsap . timeline ({ defaults : { …" at bounding box center [438, 279] width 761 height 380
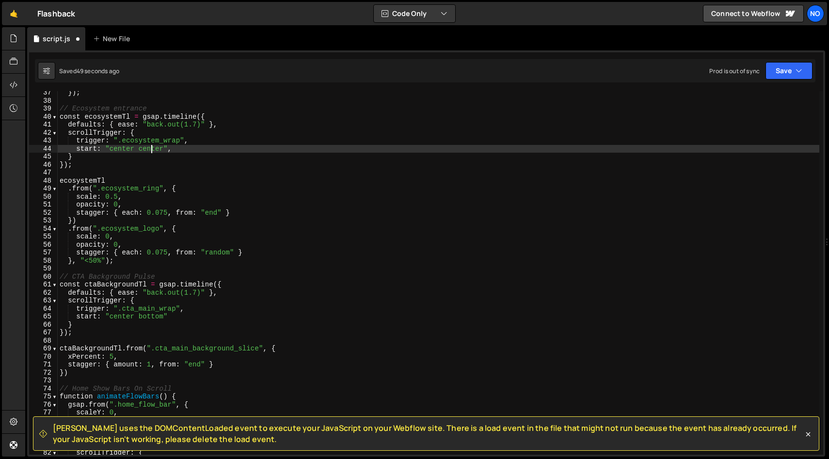
click at [150, 151] on div "}) ; // Ecosystem entrance const ecosystemTl = gsap . timeline ({ defaults : { …" at bounding box center [438, 279] width 761 height 380
click at [134, 212] on div "}) ; // Ecosystem entrance const ecosystemTl = gsap . timeline ({ defaults : { …" at bounding box center [438, 279] width 761 height 380
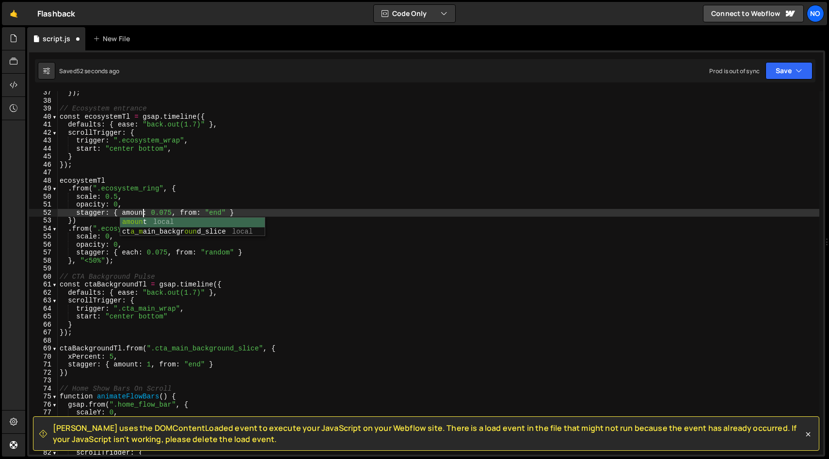
scroll to position [0, 6]
drag, startPoint x: 176, startPoint y: 213, endPoint x: 157, endPoint y: 213, distance: 19.9
click at [157, 213] on div "}) ; // Ecosystem entrance const ecosystemTl = gsap . timeline ({ defaults : { …" at bounding box center [438, 279] width 761 height 380
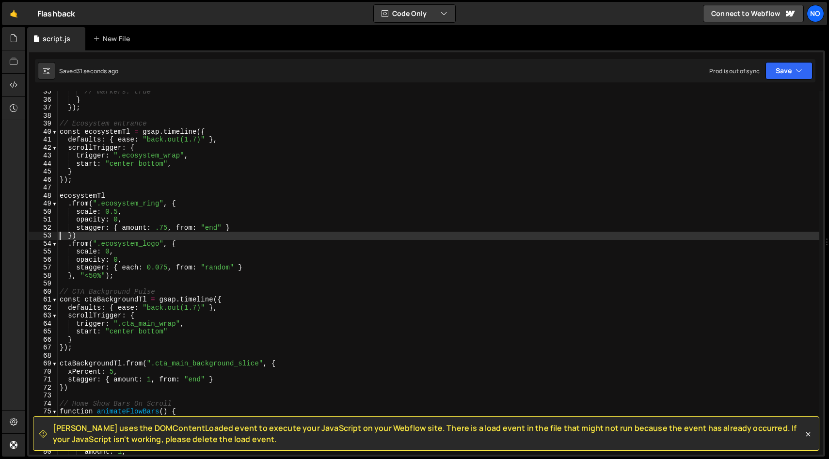
scroll to position [275, 0]
click at [110, 275] on div "// markers: true } }) ; // Ecosystem entrance const ecosystemTl = gsap . timeli…" at bounding box center [438, 278] width 761 height 380
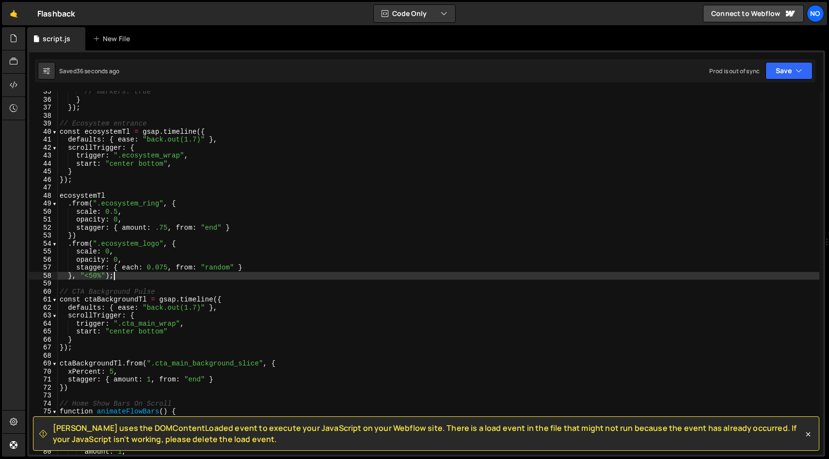
type textarea "}, "<50%")"
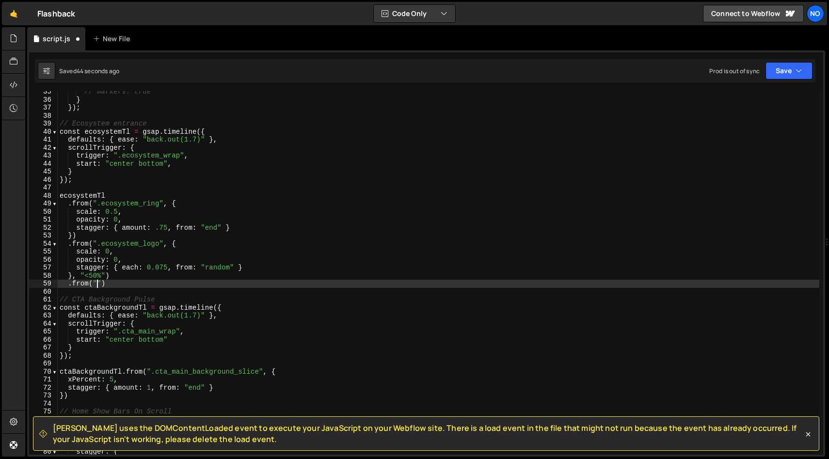
scroll to position [0, 2]
paste textarea "ecosystem_content")"
type textarea ".from(".ecosystem_content", {)"
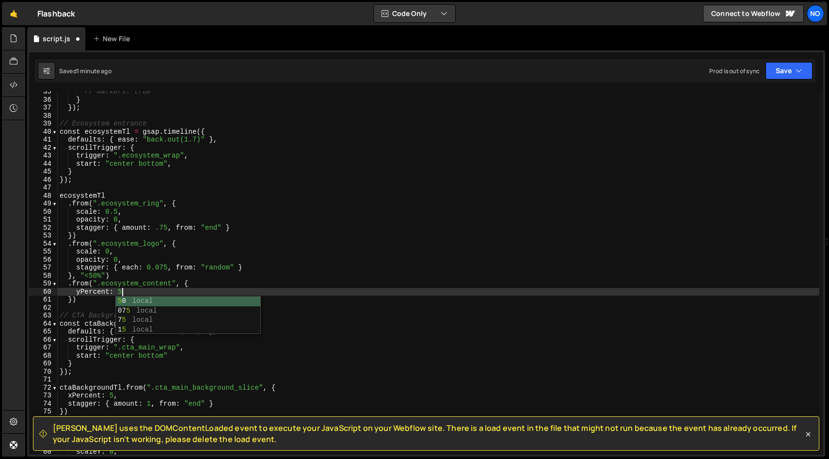
scroll to position [0, 4]
type textarea "yPercent: 50,"
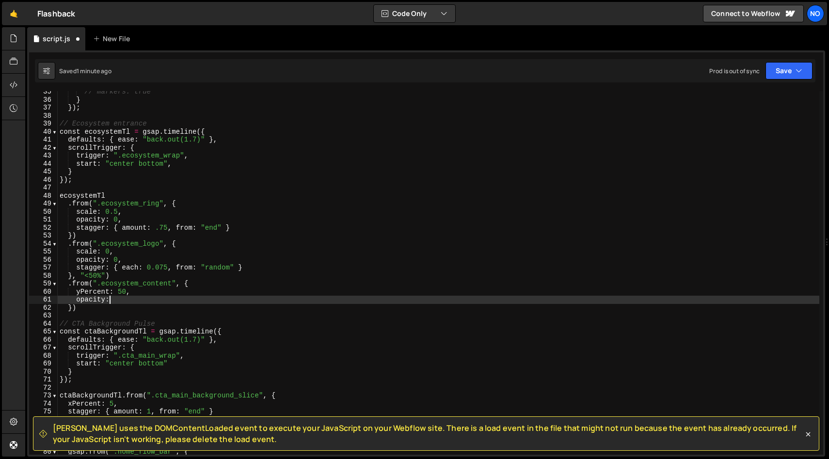
scroll to position [0, 3]
click at [73, 306] on div "// markers: true } }) ; // Ecosystem entrance const ecosystemTl = gsap . timeli…" at bounding box center [438, 278] width 761 height 380
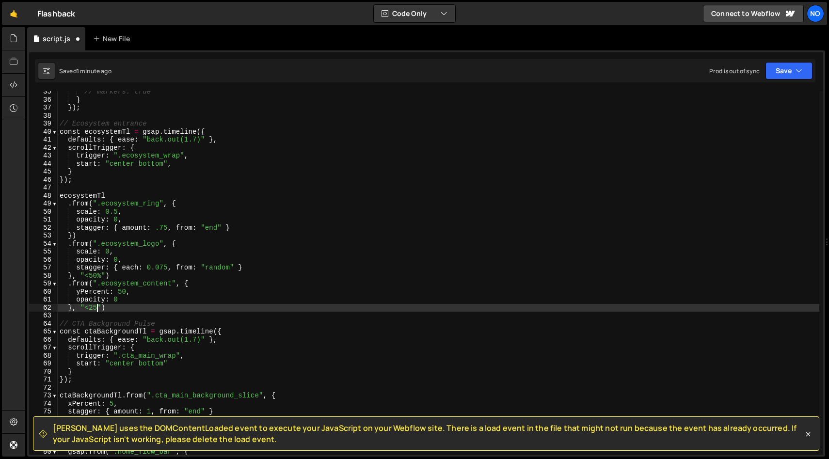
scroll to position [0, 2]
click at [131, 309] on div "// markers: true } }) ; // Ecosystem entrance const ecosystemTl = gsap . timeli…" at bounding box center [438, 278] width 761 height 380
click at [109, 294] on div "// markers: true } }) ; // Ecosystem entrance const ecosystemTl = gsap . timeli…" at bounding box center [438, 278] width 761 height 380
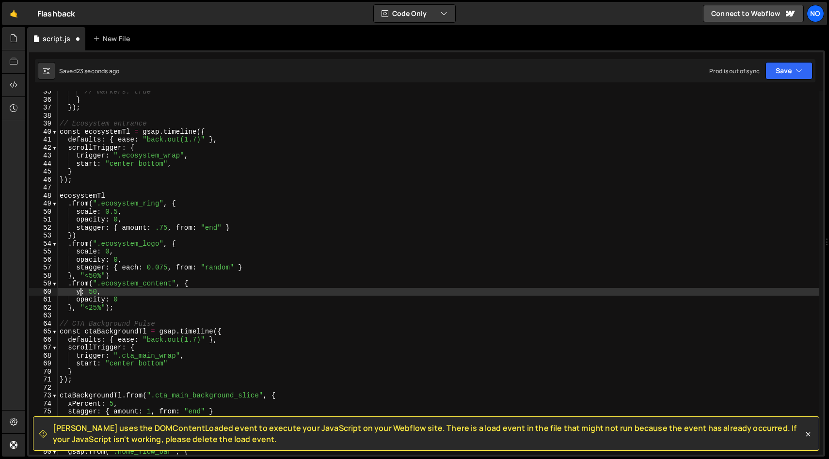
scroll to position [0, 2]
click at [89, 289] on div "// markers: true } }) ; // Ecosystem entrance const ecosystemTl = gsap . timeli…" at bounding box center [438, 278] width 761 height 380
click at [92, 290] on div "// markers: true } }) ; // Ecosystem entrance const ecosystemTl = gsap . timeli…" at bounding box center [438, 278] width 761 height 380
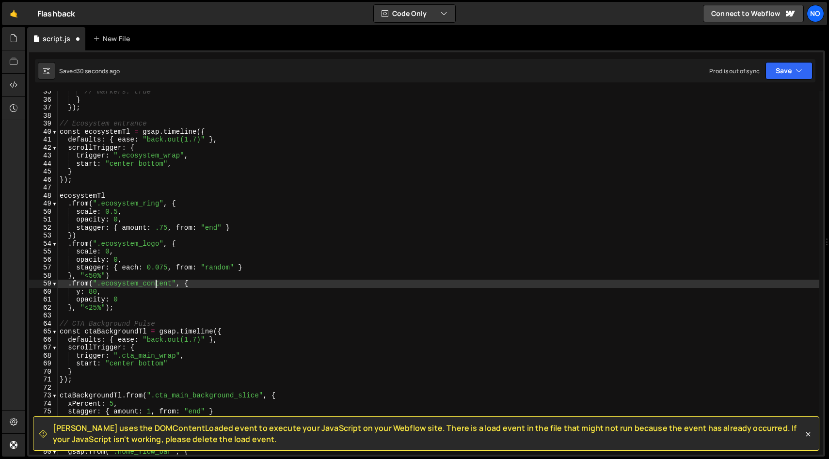
click at [155, 281] on div "// markers: true } }) ; // Ecosystem entrance const ecosystemTl = gsap . timeli…" at bounding box center [438, 278] width 761 height 380
click at [136, 296] on div "// markers: true } }) ; // Ecosystem entrance const ecosystemTl = gsap . timeli…" at bounding box center [438, 278] width 761 height 380
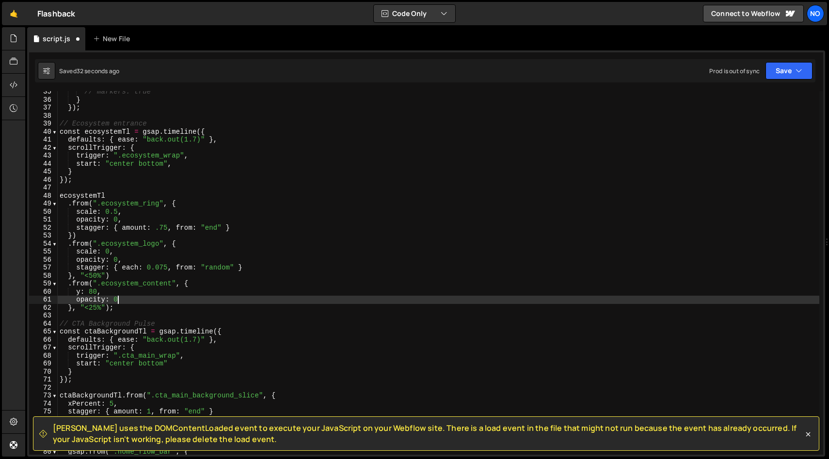
type textarea "opacity: 0,"
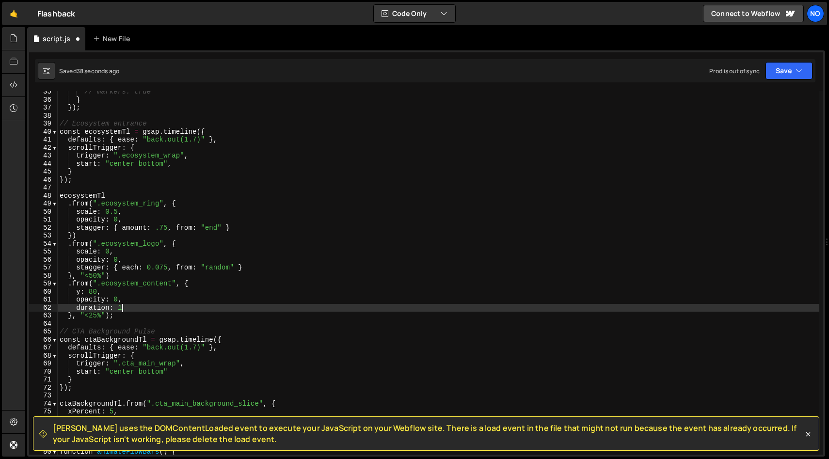
scroll to position [0, 4]
click at [94, 316] on div "// markers: true } }) ; // Ecosystem entrance const ecosystemTl = gsap . timeli…" at bounding box center [438, 278] width 761 height 380
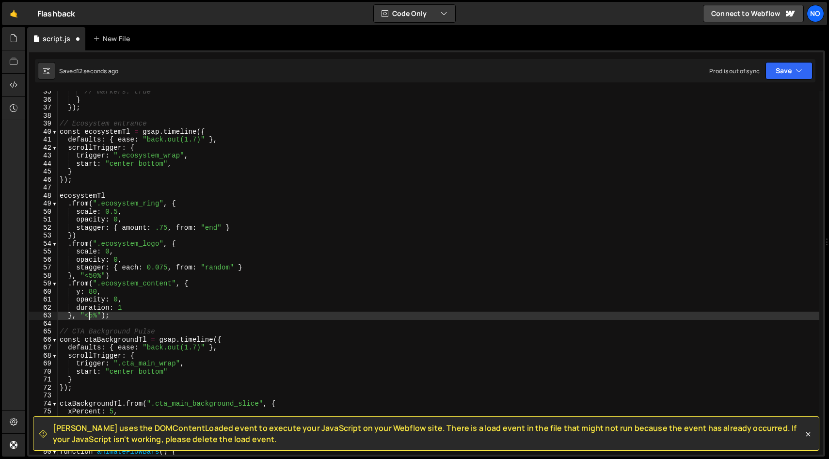
scroll to position [0, 2]
click at [122, 309] on div "// markers: true } }) ; // Ecosystem entrance const ecosystemTl = gsap . timeli…" at bounding box center [438, 278] width 761 height 380
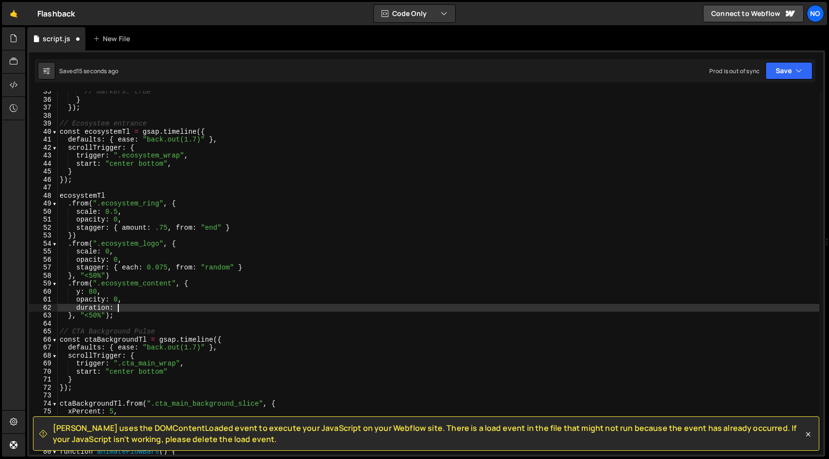
scroll to position [0, 4]
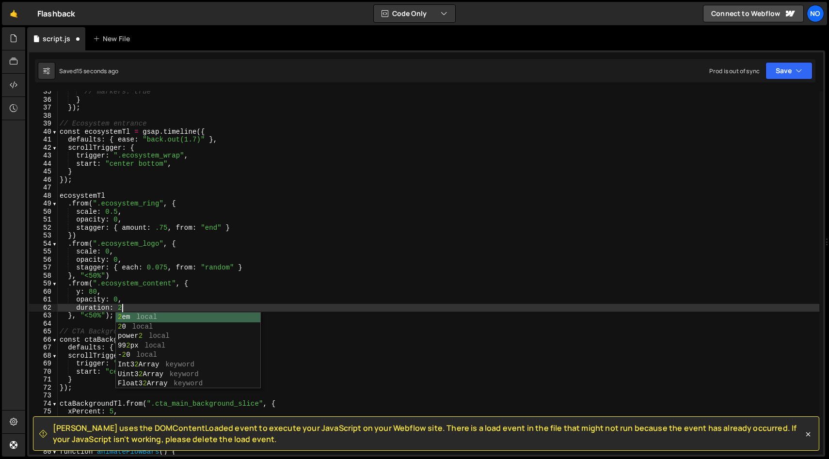
click at [134, 301] on div "// markers: true } }) ; // Ecosystem entrance const ecosystemTl = gsap . timeli…" at bounding box center [438, 278] width 761 height 380
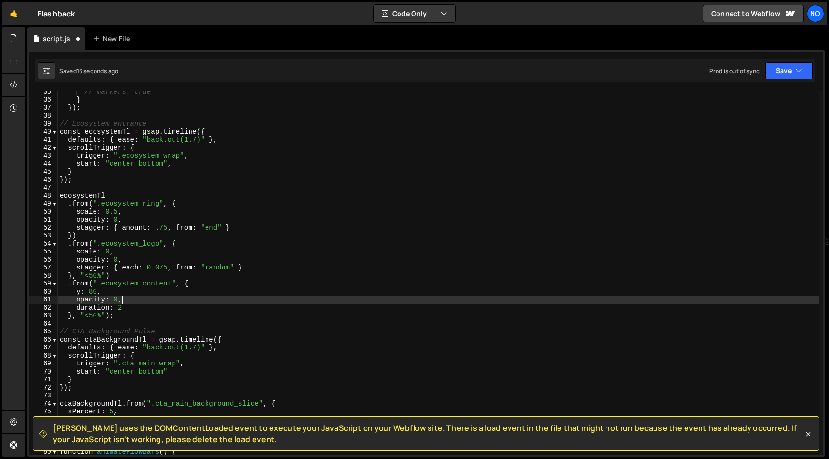
click at [135, 306] on div "// markers: true } }) ; // Ecosystem entrance const ecosystemTl = gsap . timeli…" at bounding box center [438, 278] width 761 height 380
type textarea "duration: 2"
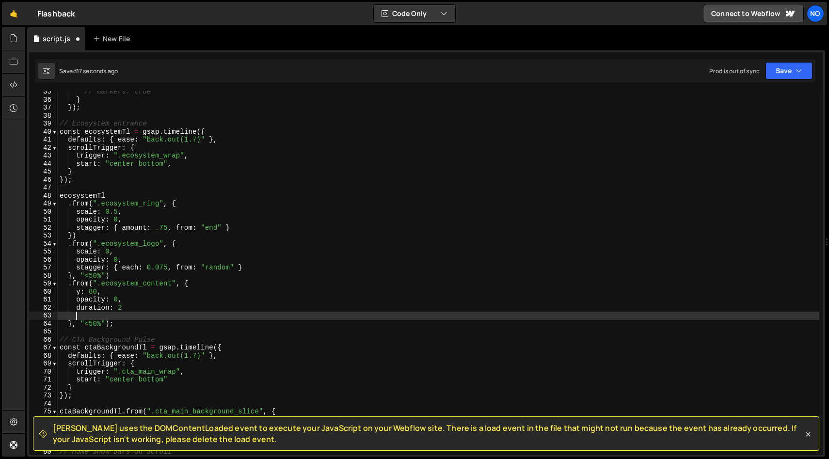
scroll to position [0, 0]
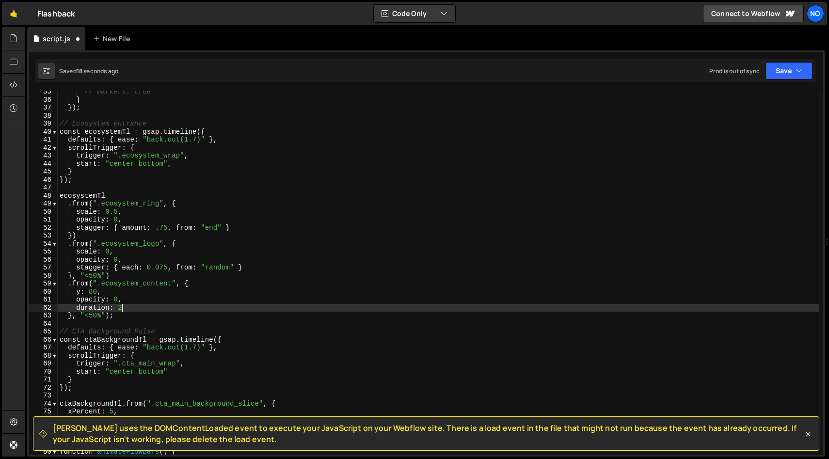
type textarea "duration: 2,"
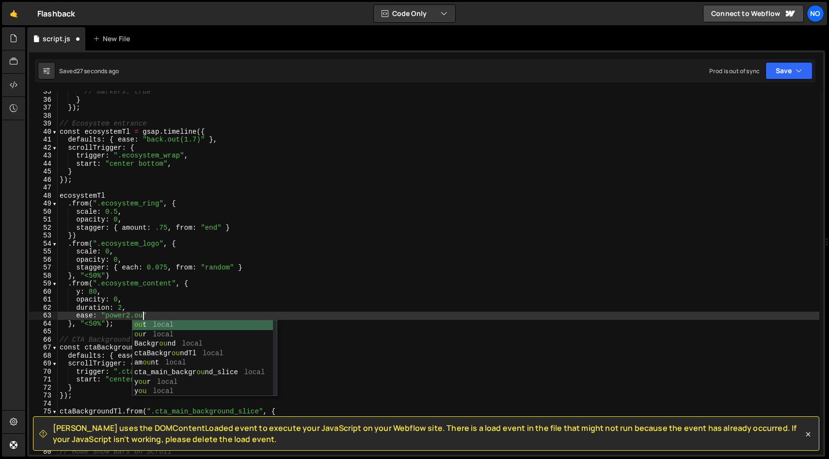
scroll to position [0, 5]
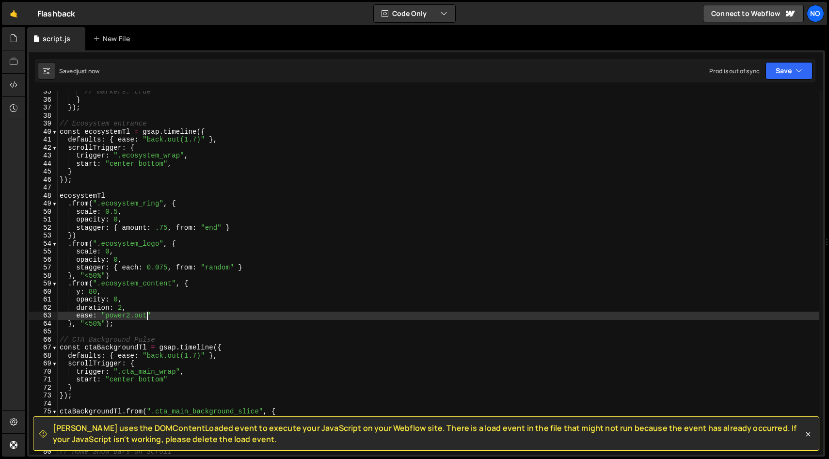
click at [121, 308] on div "// markers: true } }) ; // Ecosystem entrance const ecosystemTl = gsap . timeli…" at bounding box center [438, 278] width 761 height 380
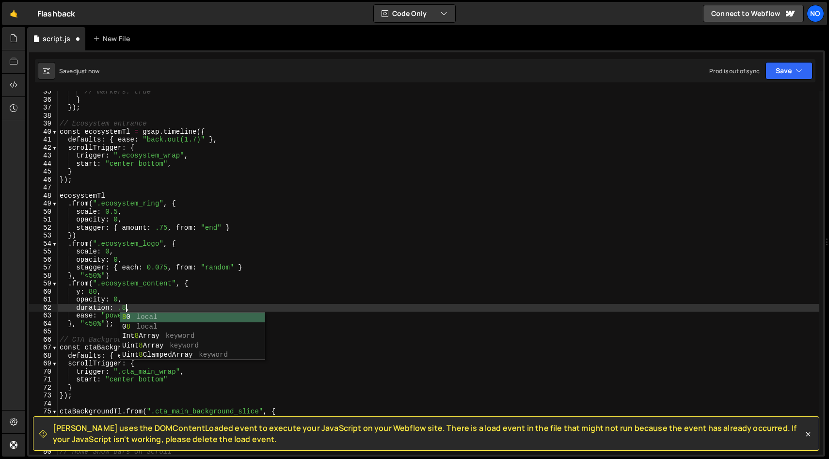
scroll to position [0, 4]
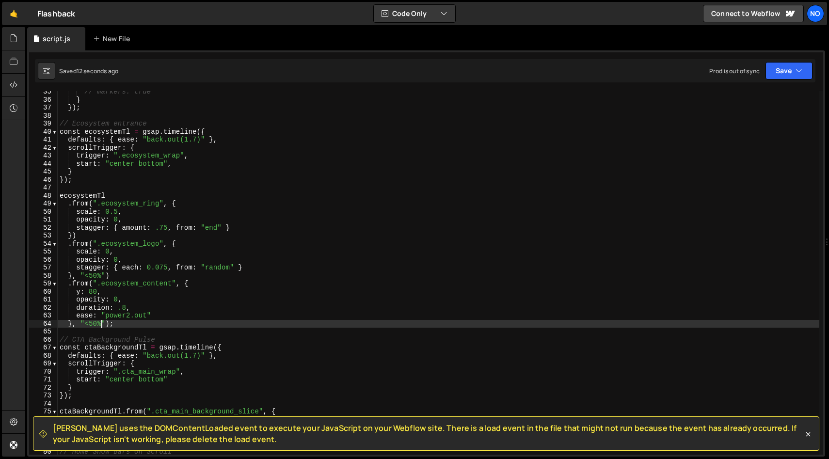
click at [100, 324] on div "// markers: true } }) ; // Ecosystem entrance const ecosystemTl = gsap . timeli…" at bounding box center [438, 278] width 761 height 380
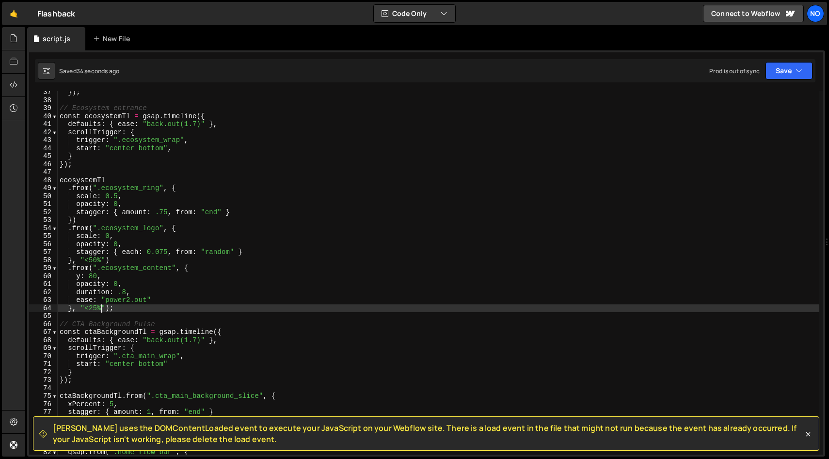
scroll to position [293, 0]
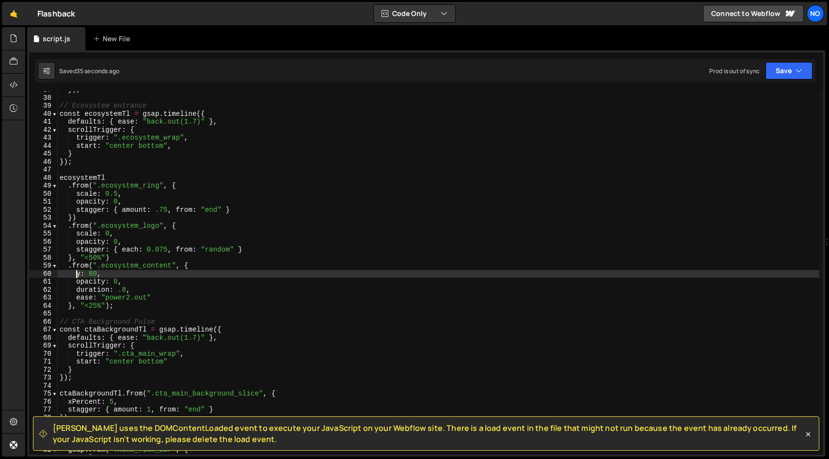
click at [78, 273] on div "}) ; // Ecosystem entrance const ecosystemTl = gsap . timeline ({ defaults : { …" at bounding box center [438, 276] width 761 height 380
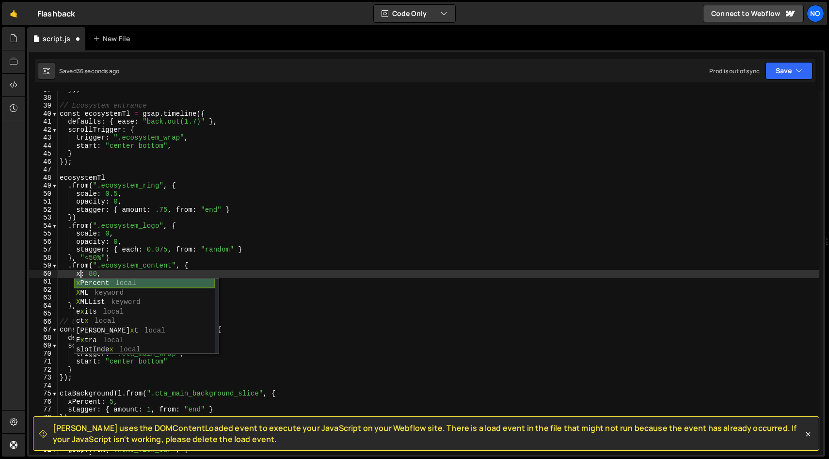
scroll to position [0, 1]
click at [91, 271] on div "}) ; // Ecosystem entrance const ecosystemTl = gsap . timeline ({ defaults : { …" at bounding box center [438, 276] width 761 height 380
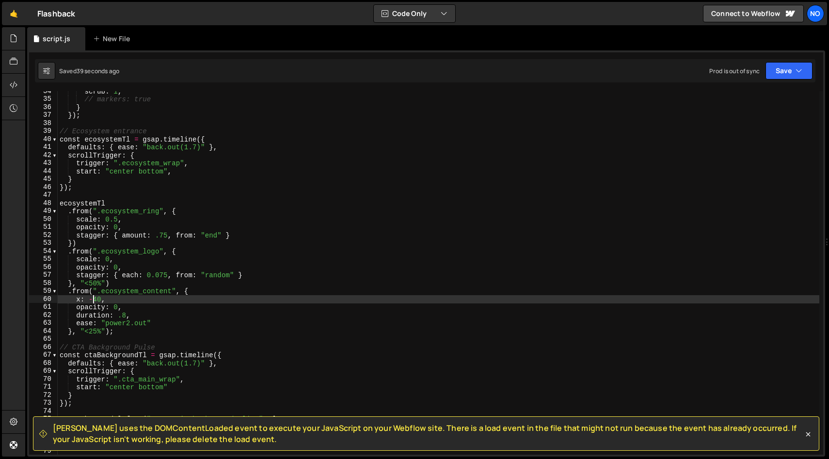
scroll to position [267, 0]
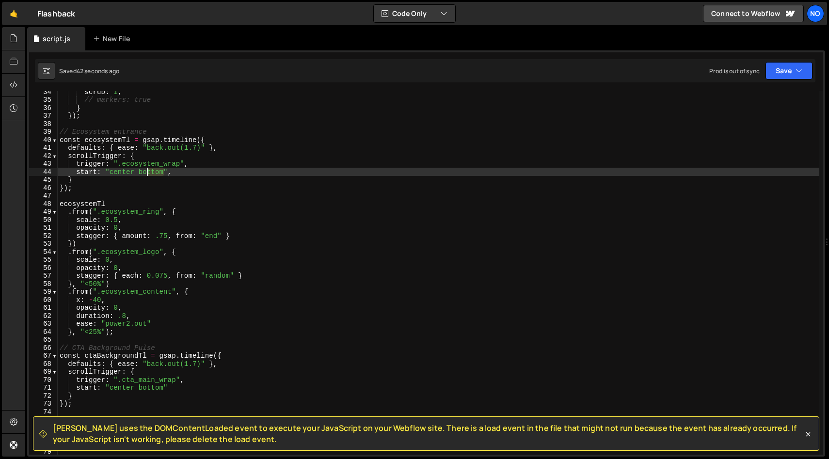
drag, startPoint x: 165, startPoint y: 172, endPoint x: 141, endPoint y: 172, distance: 24.2
click at [141, 172] on div "scrub : 1 , // markers: true } }) ; // Ecosystem entrance const ecosystemTl = g…" at bounding box center [438, 278] width 761 height 380
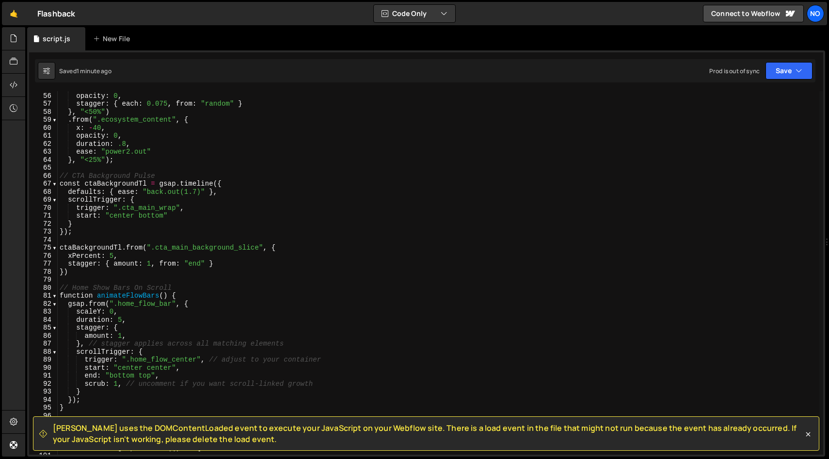
scroll to position [439, 0]
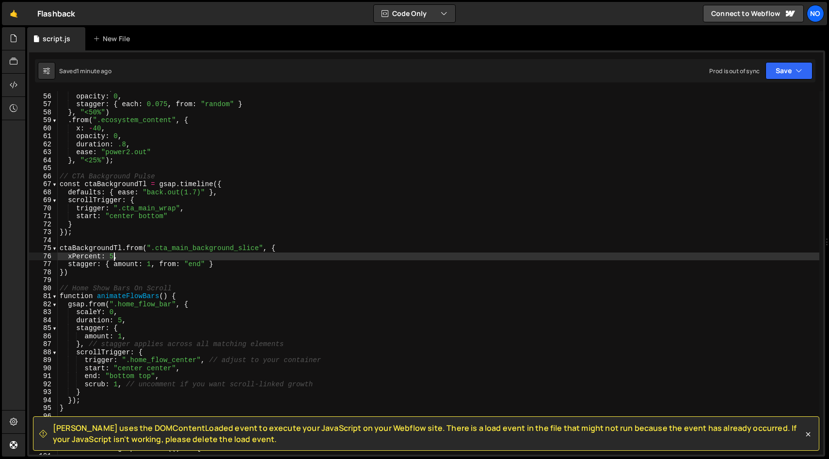
drag, startPoint x: 113, startPoint y: 255, endPoint x: 118, endPoint y: 258, distance: 5.9
click at [111, 255] on div "scale : 0 , opacity : 0 , stagger : { each : 0.075 , from : "random" } } , "<50…" at bounding box center [438, 274] width 761 height 380
click at [141, 253] on div "scale : 0 , opacity : 0 , stagger : { each : 0.075 , from : "random" } } , "<50…" at bounding box center [438, 274] width 761 height 380
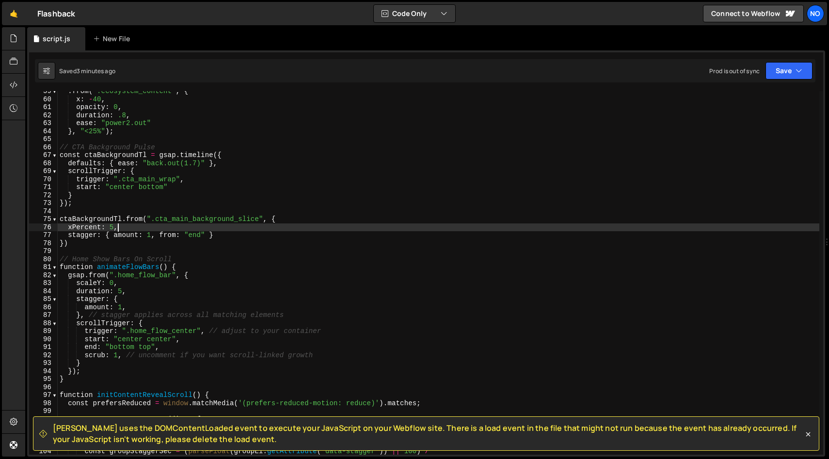
scroll to position [468, 0]
drag, startPoint x: 153, startPoint y: 235, endPoint x: 171, endPoint y: 254, distance: 26.7
click at [153, 235] on div ". from ( ".ecosystem_content" , { x : - 40 , opacity : 0 , duration : .8 , ease…" at bounding box center [438, 277] width 761 height 380
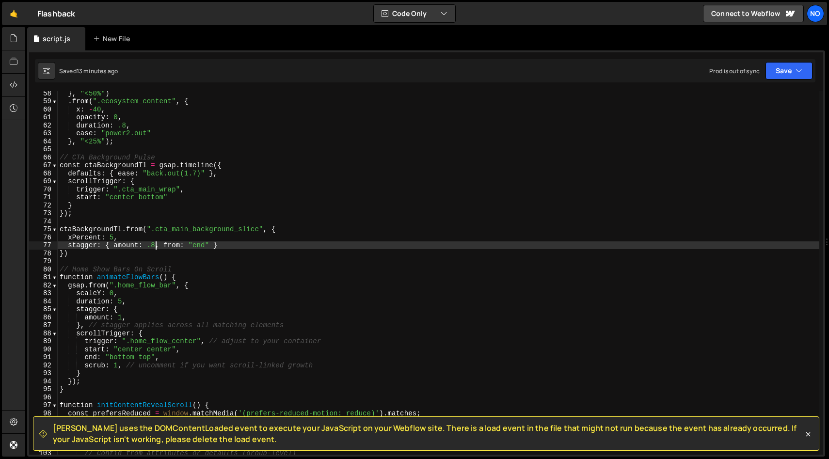
scroll to position [451, 0]
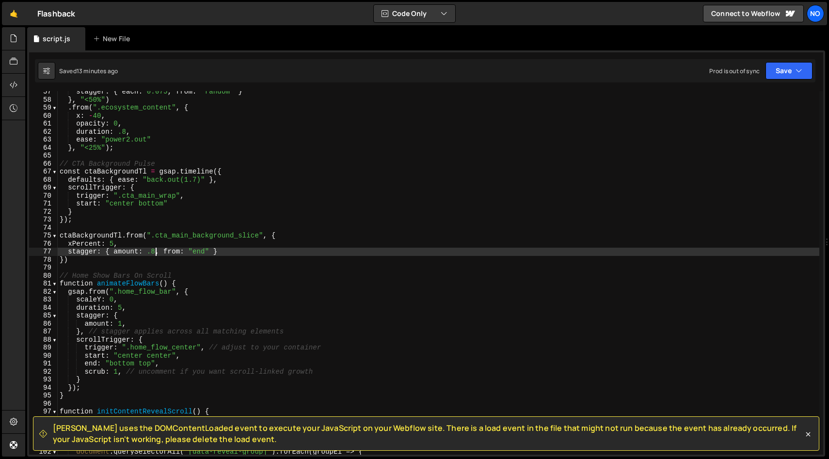
click at [123, 205] on div "stagger : { each : 0.075 , from : "random" } } , "<50%" ) . from ( ".ecosystem_…" at bounding box center [438, 278] width 761 height 380
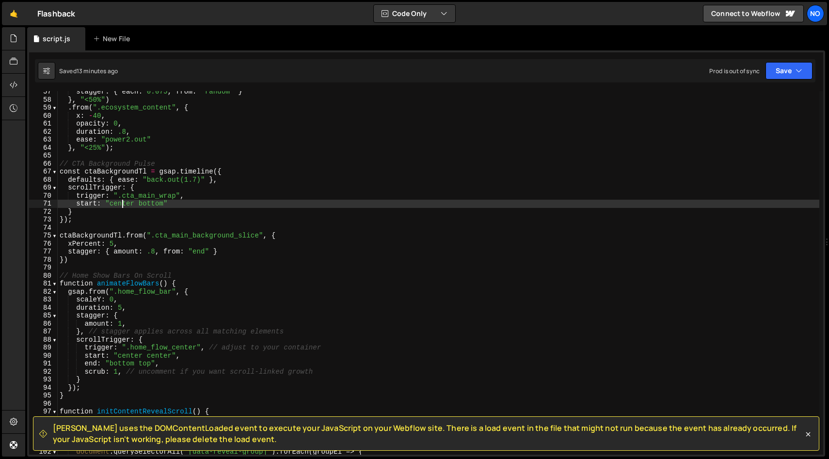
click at [123, 205] on div "stagger : { each : 0.075 , from : "random" } } , "<50%" ) . from ( ".ecosystem_…" at bounding box center [438, 278] width 761 height 380
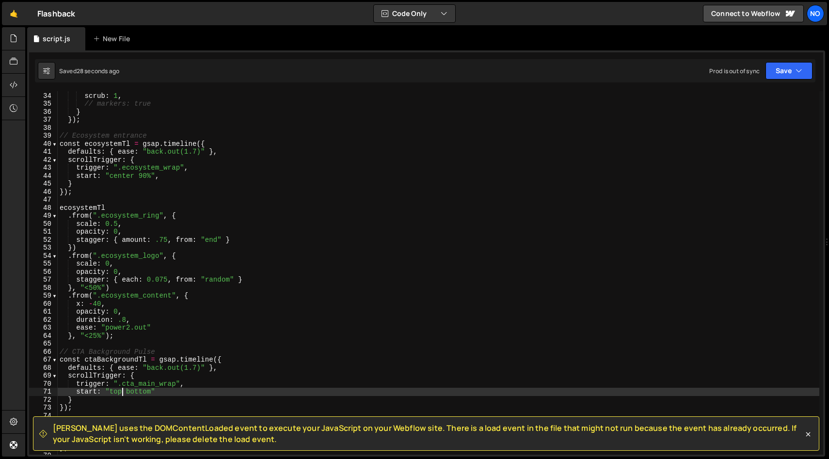
scroll to position [260, 0]
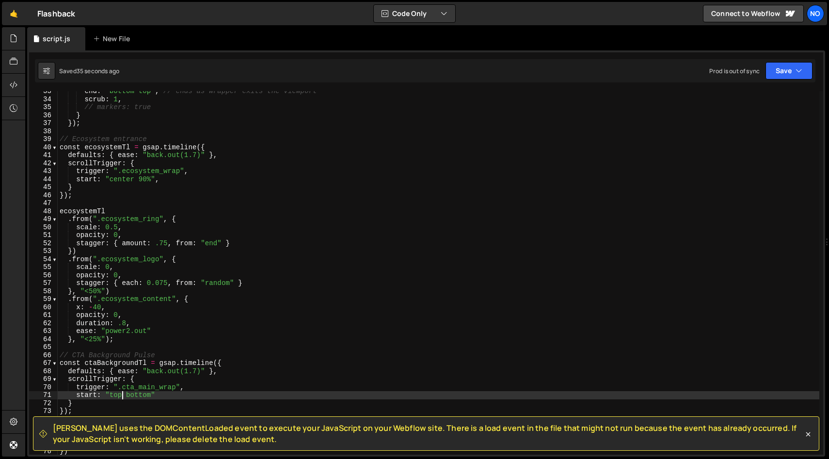
click at [123, 182] on div "end : "bottom top" , // ends as wrapper exits the viewport scrub : 1 , // marke…" at bounding box center [438, 277] width 761 height 380
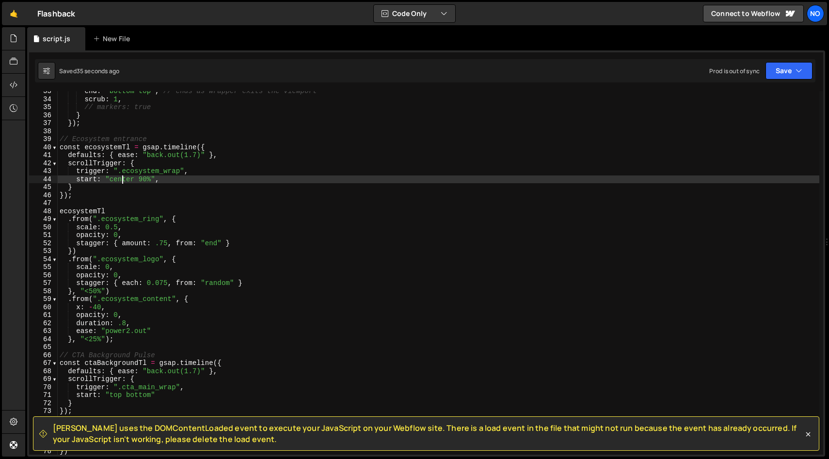
click at [123, 182] on div "end : "bottom top" , // ends as wrapper exits the viewport scrub : 1 , // marke…" at bounding box center [438, 277] width 761 height 380
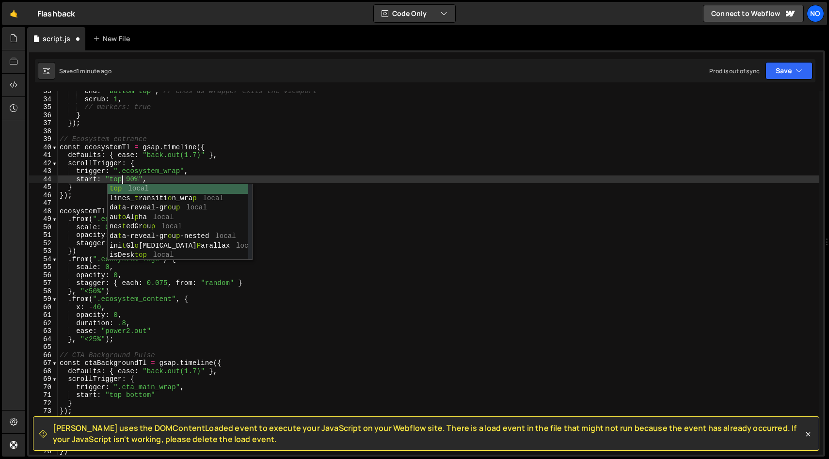
click at [139, 177] on div "end : "bottom top" , // ends as wrapper exits the viewport scrub : 1 , // marke…" at bounding box center [438, 277] width 761 height 380
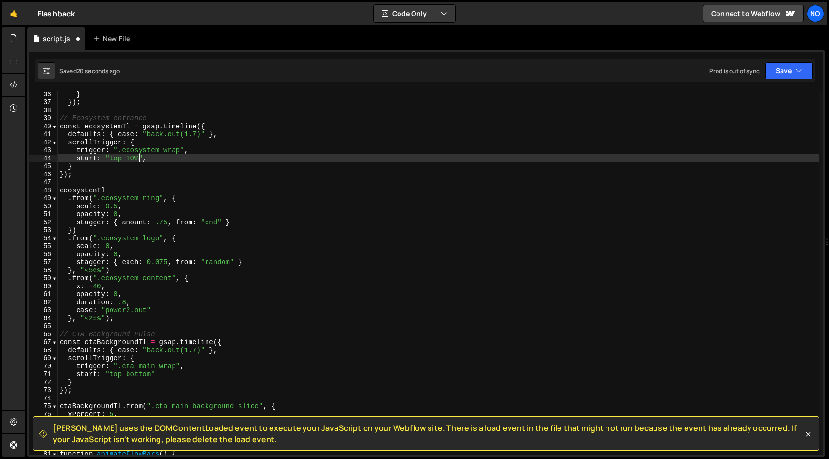
scroll to position [0, 5]
click at [123, 158] on div "} }) ; // Ecosystem entrance const ecosystemTl = gsap . timeline ({ defaults : …" at bounding box center [438, 280] width 761 height 380
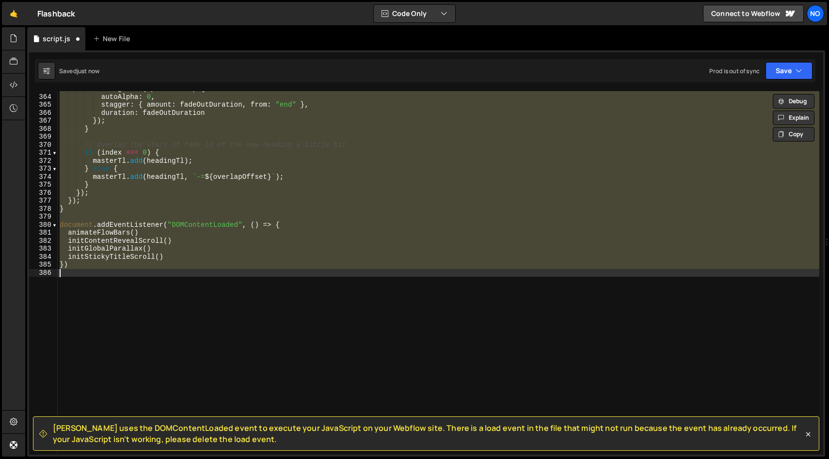
scroll to position [162, 0]
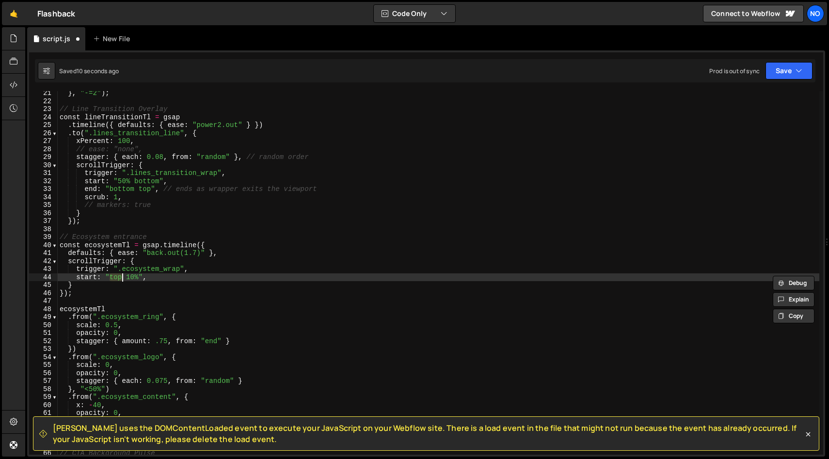
click at [138, 273] on div "} , "-=2" ) ; // Line Transition Overlay const lineTransitionTl = gsap . timeli…" at bounding box center [438, 279] width 761 height 380
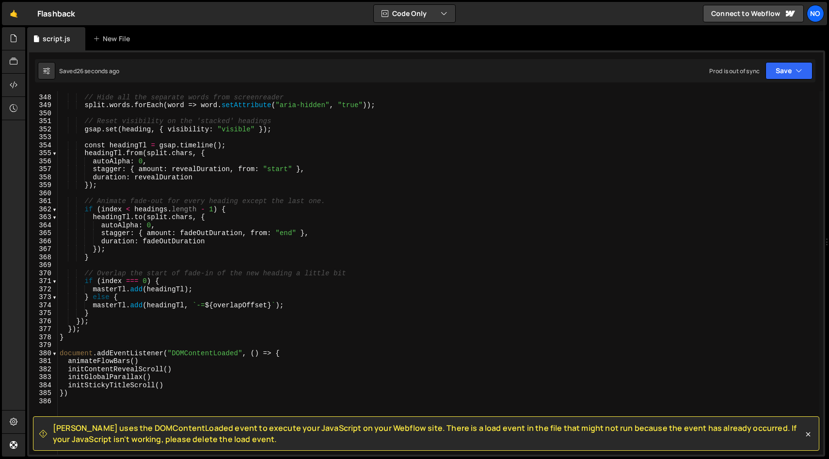
scroll to position [2901, 0]
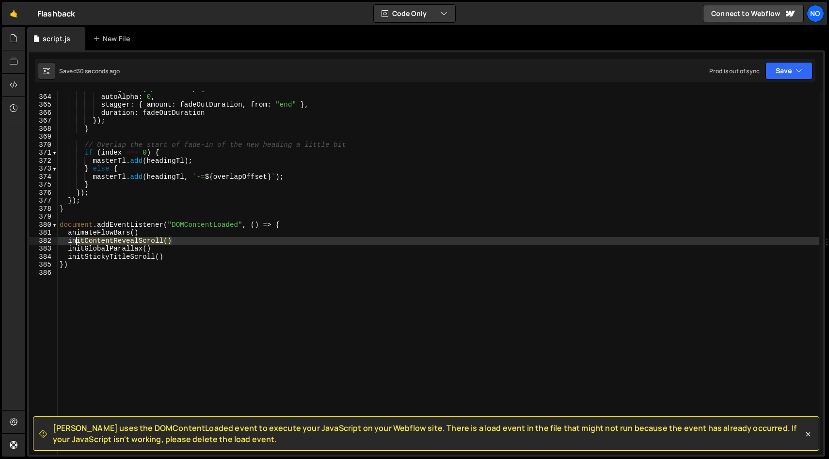
drag, startPoint x: 177, startPoint y: 239, endPoint x: 68, endPoint y: 243, distance: 108.6
click at [68, 243] on div "headingTl . to ( split . chars , { autoAlpha : 0 , stagger : { amount : fadeOut…" at bounding box center [438, 275] width 761 height 380
type textarea "initContentRevealScroll()"
click at [179, 243] on div "headingTl . to ( split . chars , { autoAlpha : 0 , stagger : { amount : fadeOut…" at bounding box center [438, 273] width 761 height 364
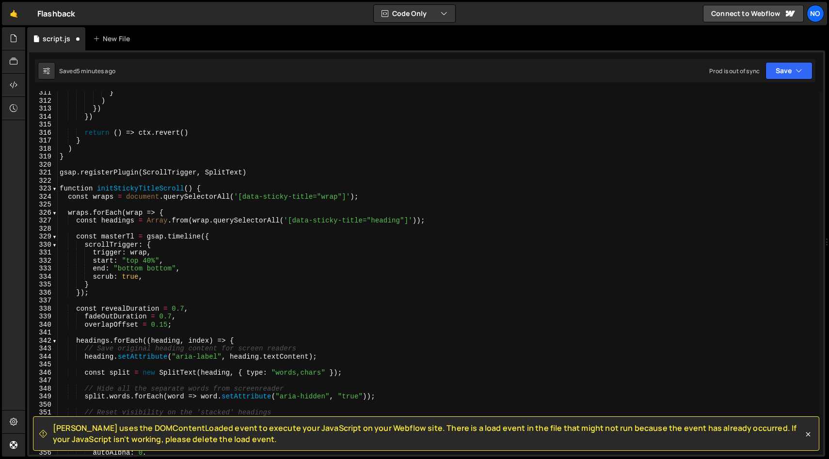
scroll to position [2465, 0]
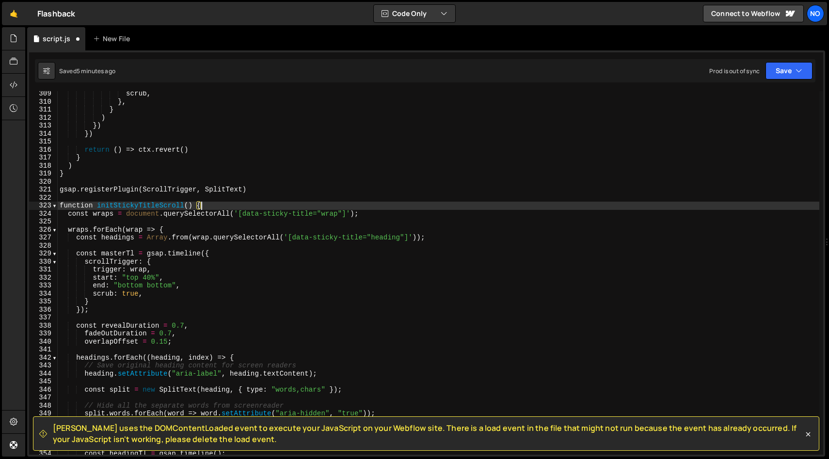
click at [206, 206] on div "scrub , } , } ) }) }) return ( ) => ctx . revert ( ) } ) } gsap . registerPlugi…" at bounding box center [438, 280] width 761 height 380
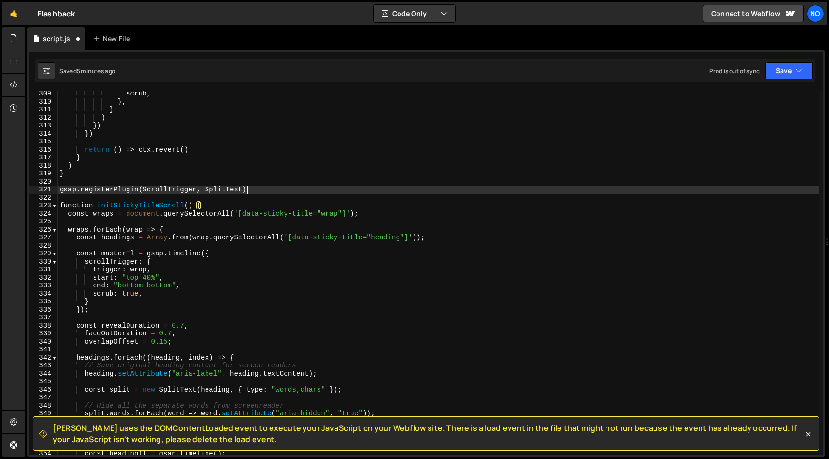
click at [267, 188] on div "scrub , } , } ) }) }) return ( ) => ctx . revert ( ) } ) } gsap . registerPlugi…" at bounding box center [438, 280] width 761 height 380
type textarea "gsap.registerPlugin(ScrollTrigger, SplitText)"
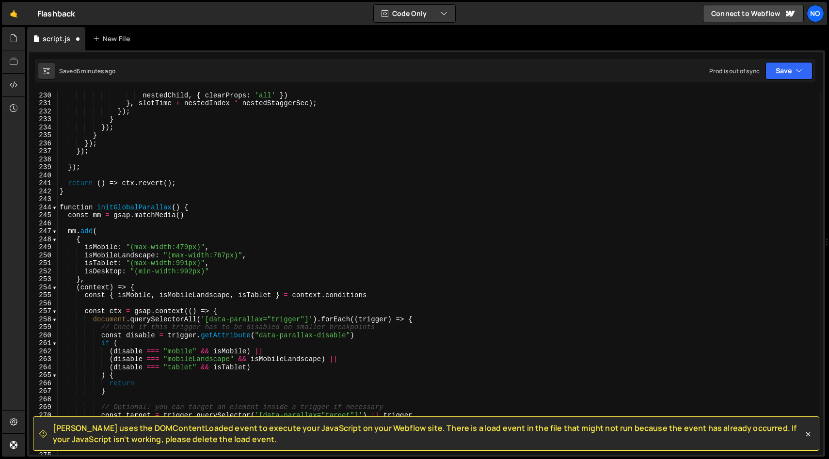
scroll to position [1790, 0]
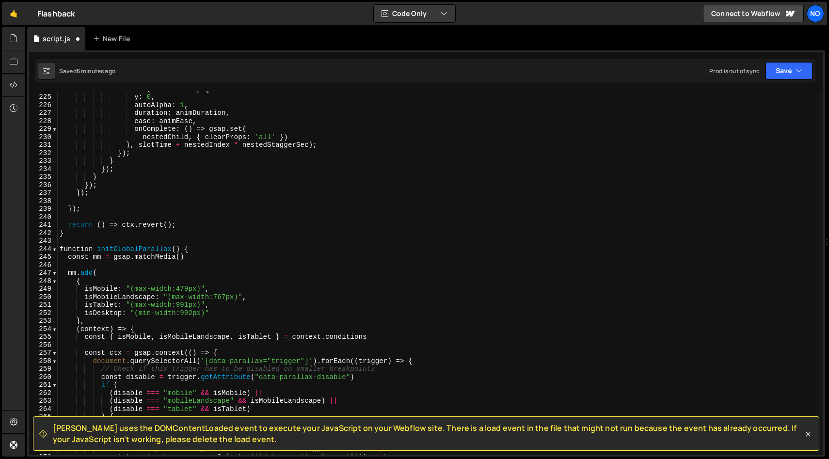
click at [76, 233] on div "tl . to ( nestedChild , { y : 0 , autoAlpha : 1 , duration : animDuration , eas…" at bounding box center [438, 275] width 761 height 380
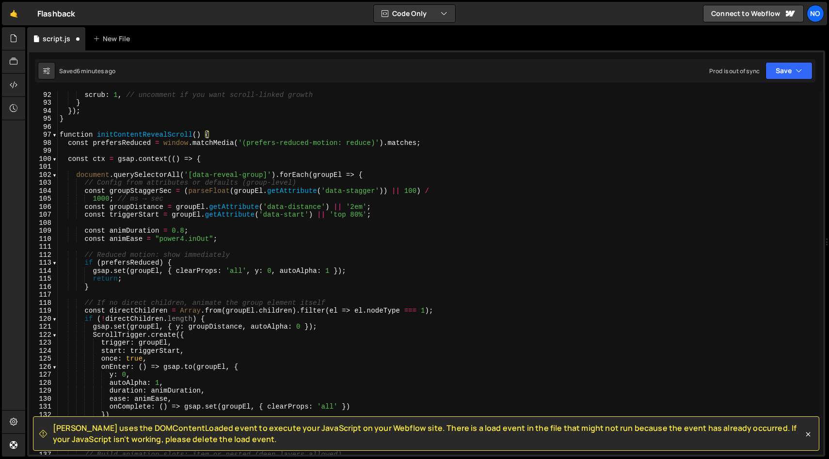
scroll to position [728, 0]
click at [60, 136] on div "scrub : 1 , // uncomment if you want scroll-linked growth } }) ; } function ini…" at bounding box center [438, 281] width 761 height 380
type textarea "function initContentRevealScroll() { const prefersReduced = window.matchMedia('…"
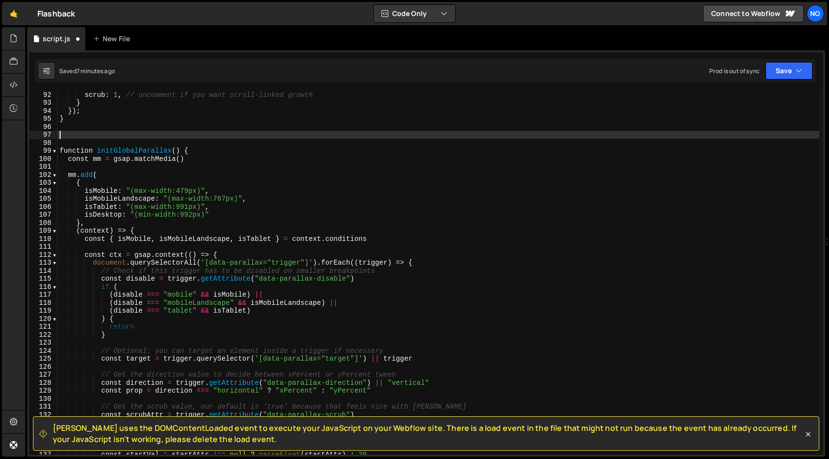
click at [64, 131] on div "scrub : 1 , // uncomment if you want scroll-linked growth } }) ; } function ini…" at bounding box center [438, 281] width 761 height 380
paste textarea "}"
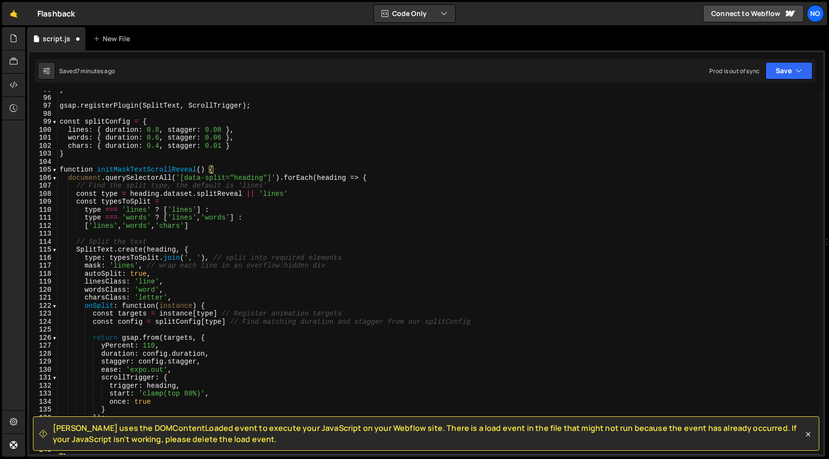
scroll to position [757, 0]
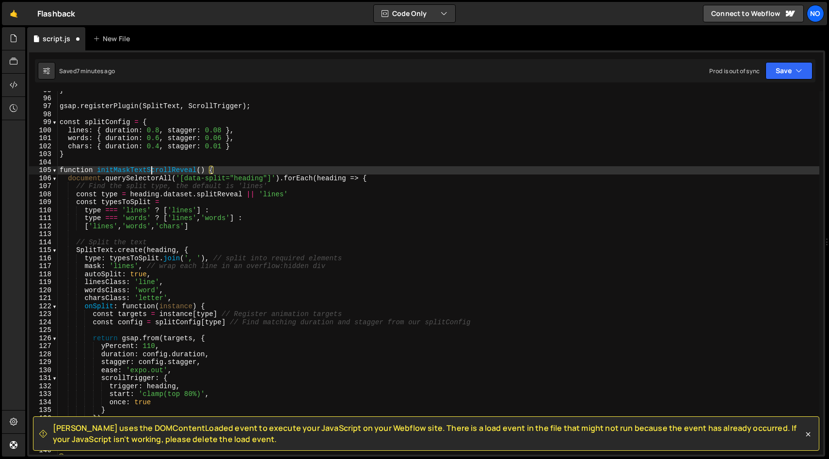
click at [150, 170] on div "} gsap . registerPlugin ( SplitText , ScrollTrigger ) ; const splitConfig = { l…" at bounding box center [438, 276] width 761 height 380
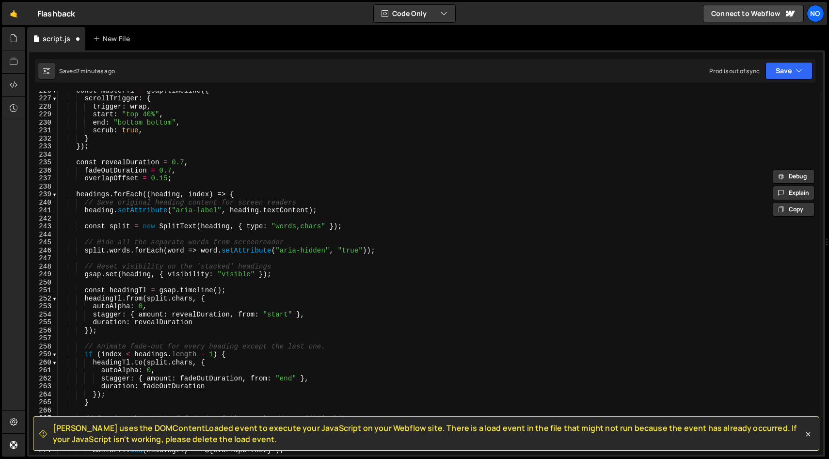
scroll to position [2070, 0]
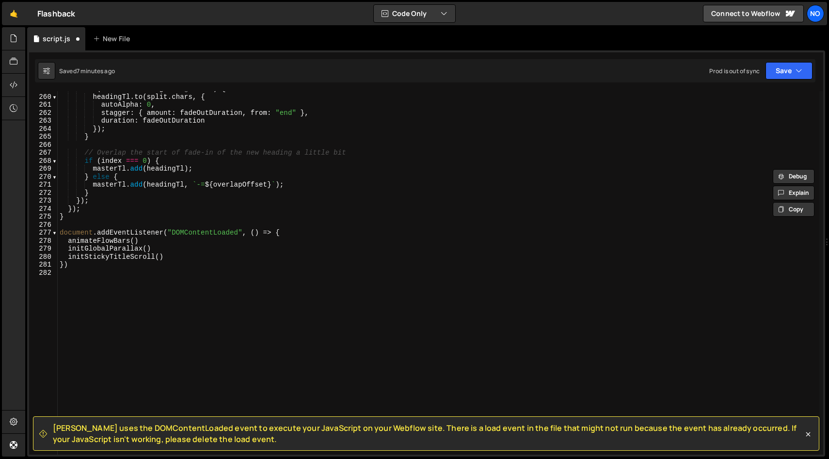
click at [176, 255] on div "if ( index < headings . length - 1 ) { headingTl . to ( split . chars , { autoA…" at bounding box center [438, 275] width 761 height 380
type textarea "initStickyTitleScroll()"
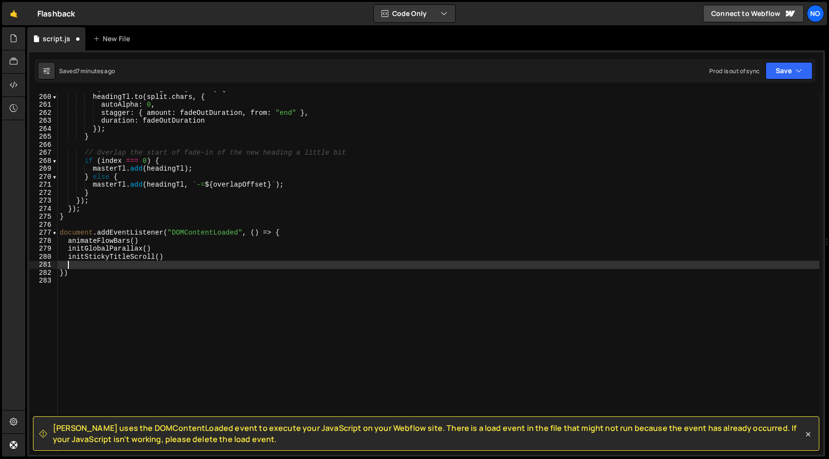
paste textarea "initMaskTextScrollReveal"
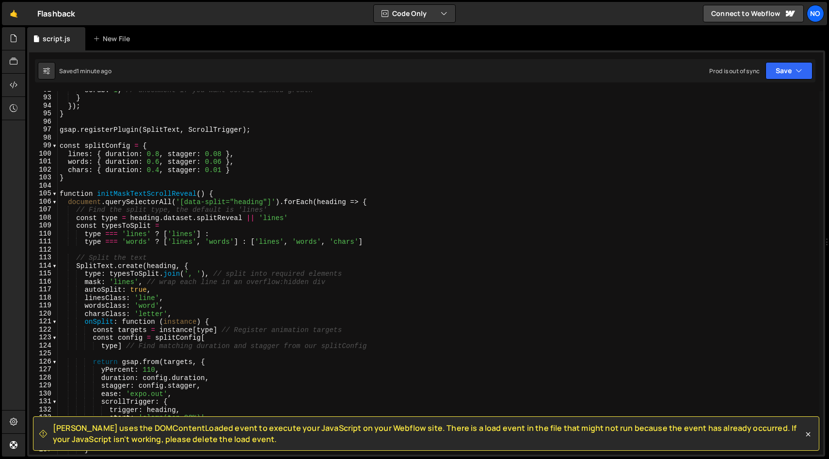
scroll to position [733, 0]
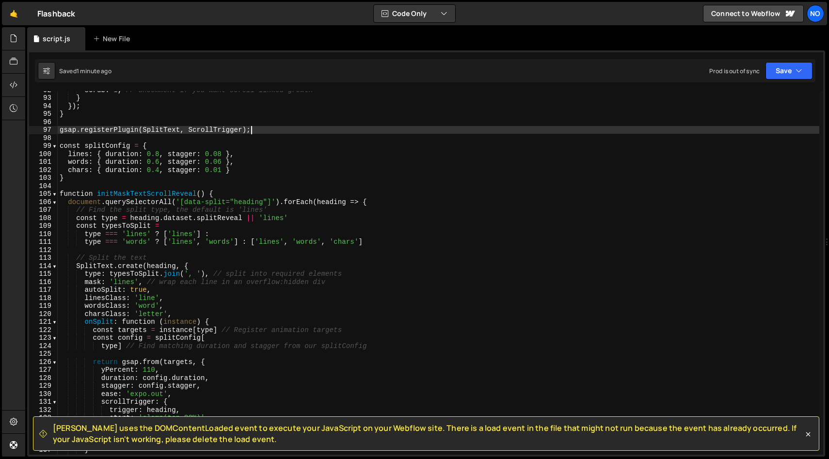
click at [277, 133] on div "scrub : 1 , // uncomment if you want scroll-linked growth } }) ; } gsap . regis…" at bounding box center [438, 276] width 761 height 380
type textarea "gsap.registerPlugin(SplitText, ScrollTrigger);"
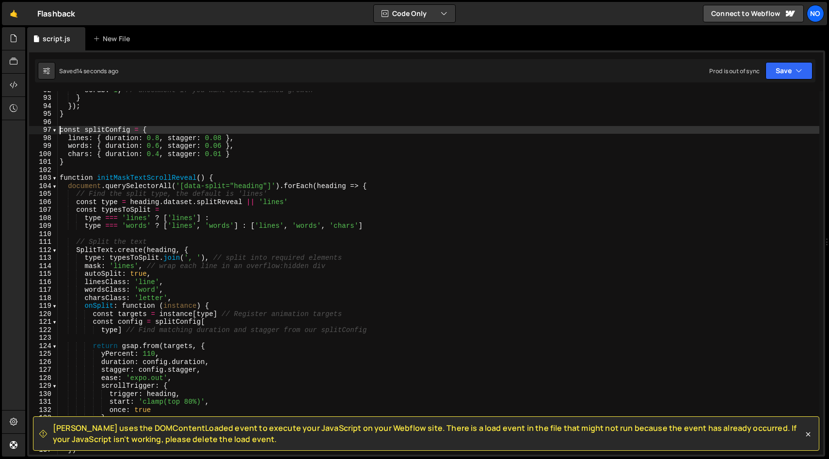
click at [60, 130] on div "scrub : 1 , // uncomment if you want scroll-linked growth } }) ; } const splitC…" at bounding box center [438, 276] width 761 height 380
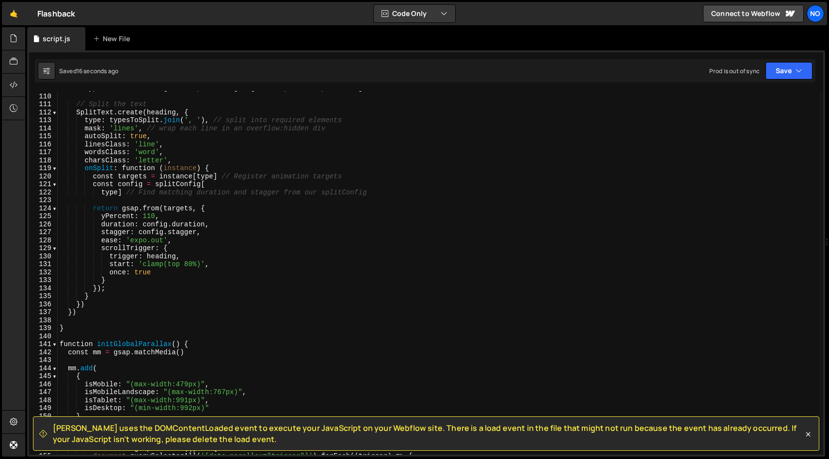
scroll to position [996, 0]
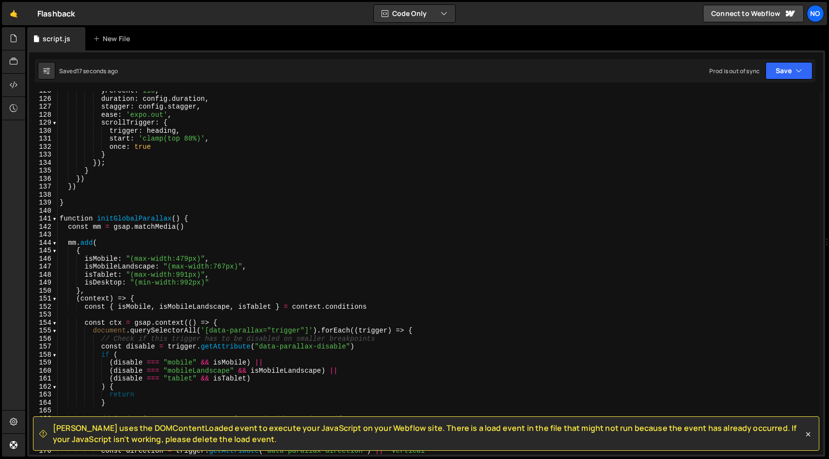
click at [72, 202] on div "yPercent : 110 , duration : config . duration , stagger : config . stagger , ea…" at bounding box center [438, 277] width 761 height 380
type textarea "}"
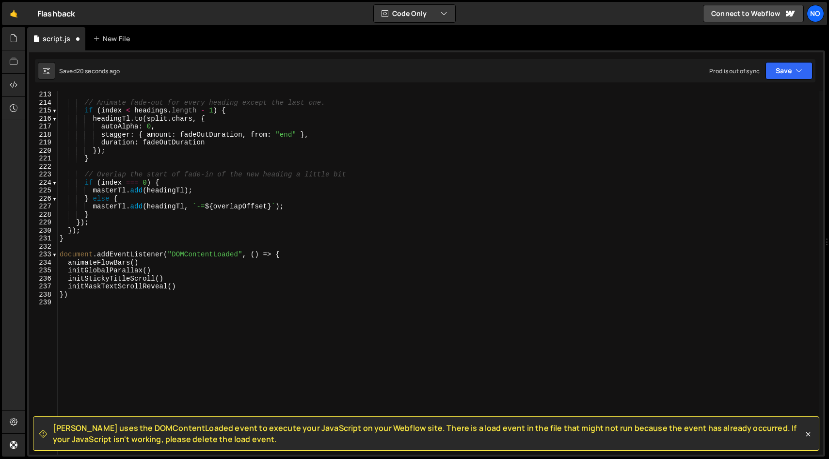
scroll to position [1726, 0]
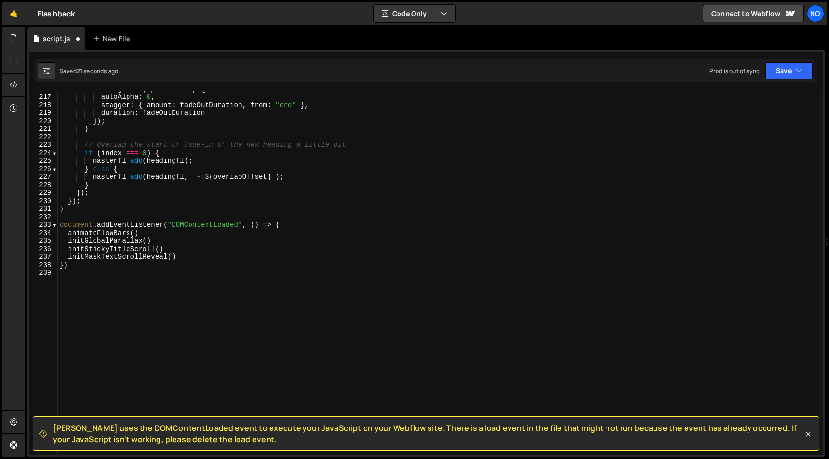
click at [184, 257] on div "headingTl . to ( split . chars , { autoAlpha : 0 , stagger : { amount : fadeOut…" at bounding box center [438, 275] width 761 height 380
type textarea "initMaskTextScrollReveal()"
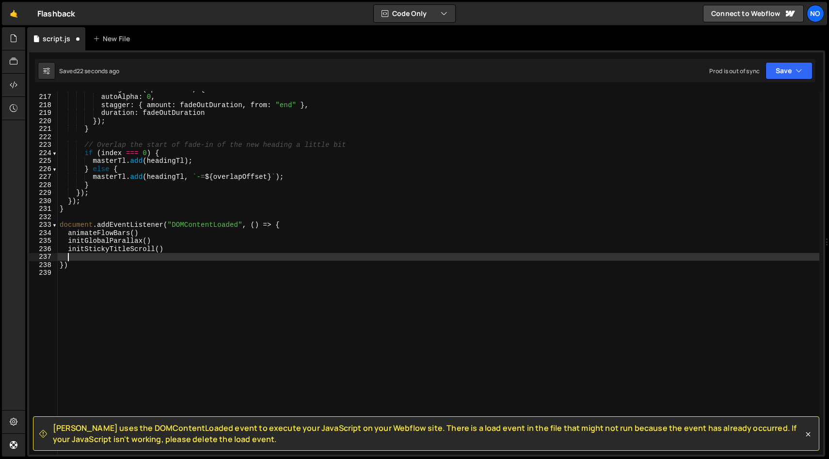
scroll to position [1710, 0]
